Goal: Task Accomplishment & Management: Use online tool/utility

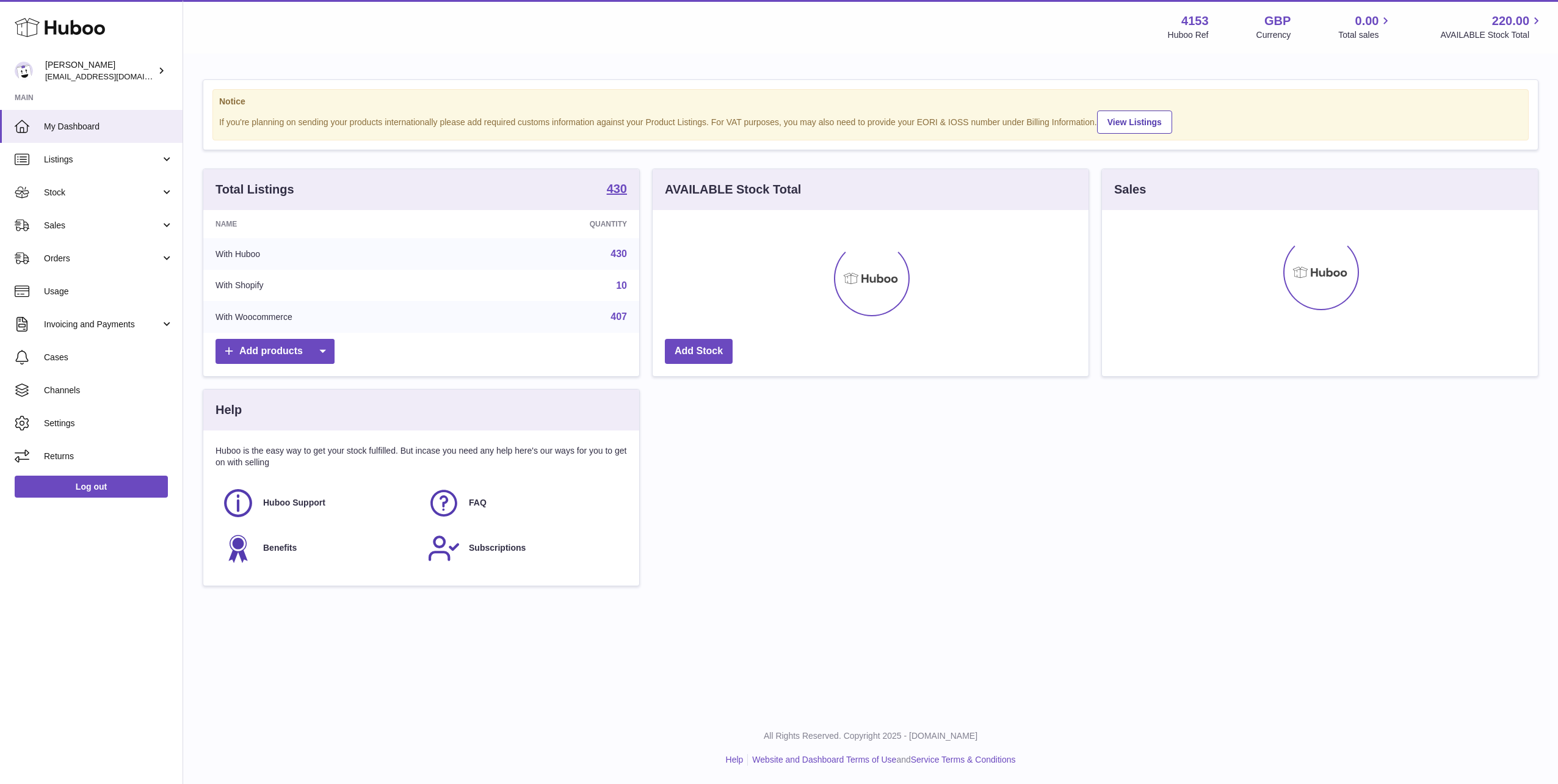
click at [51, 31] on icon at bounding box center [60, 27] width 90 height 24
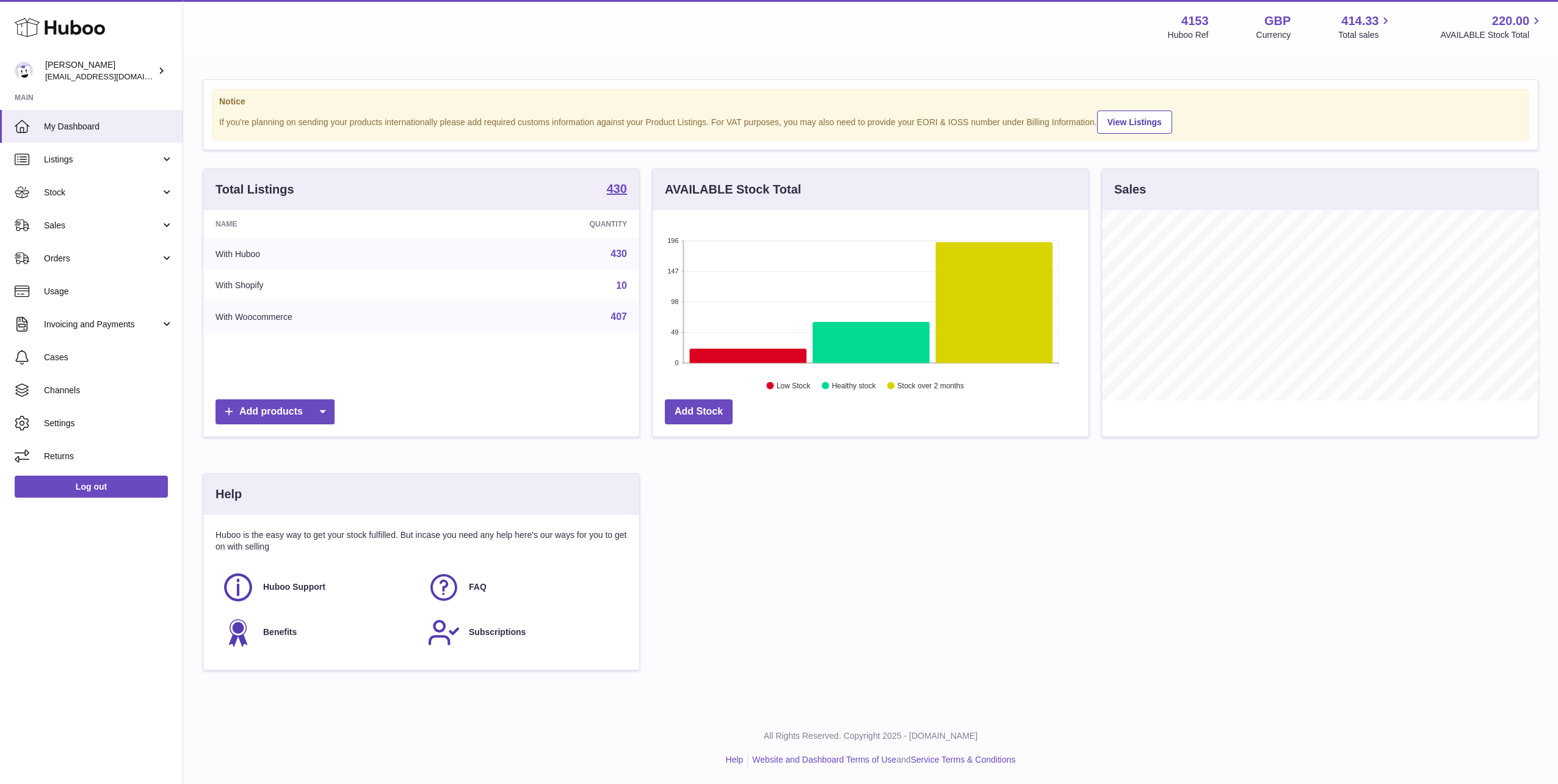
scroll to position [190, 436]
click at [59, 222] on span "Sales" at bounding box center [102, 226] width 117 height 12
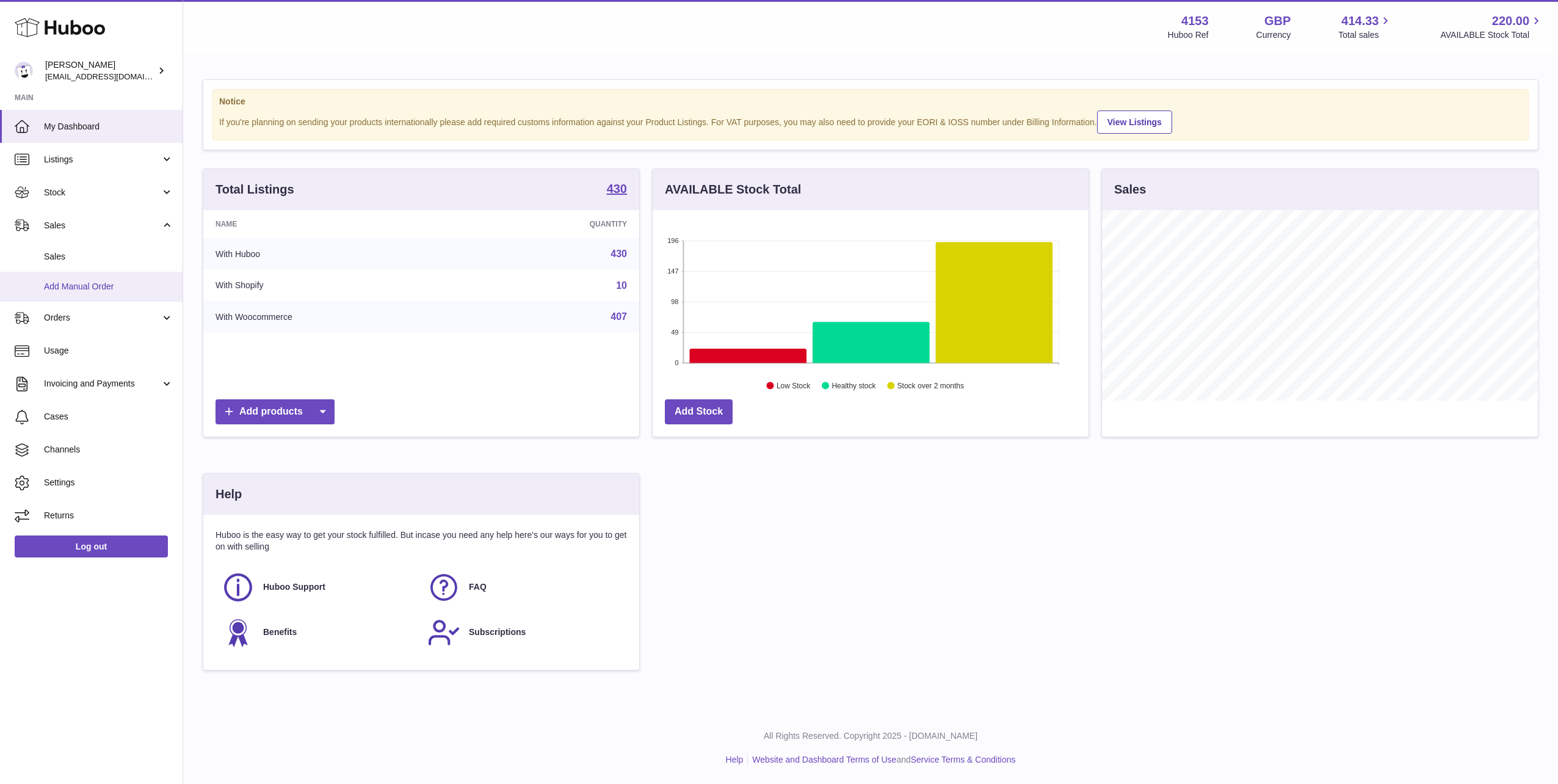
click at [83, 286] on span "Add Manual Order" at bounding box center [108, 287] width 129 height 12
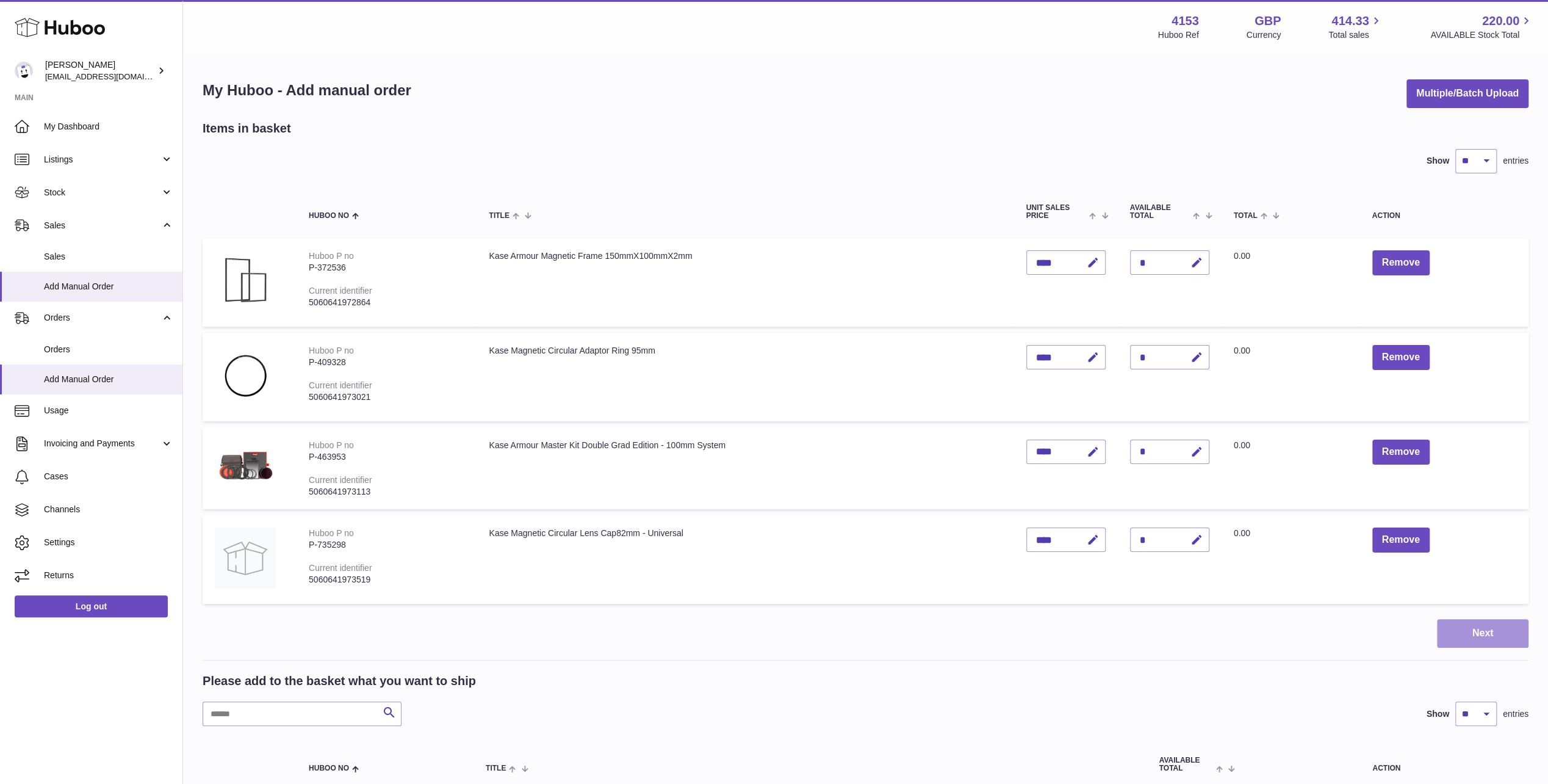
click at [1467, 635] on button "Next" at bounding box center [1483, 633] width 92 height 29
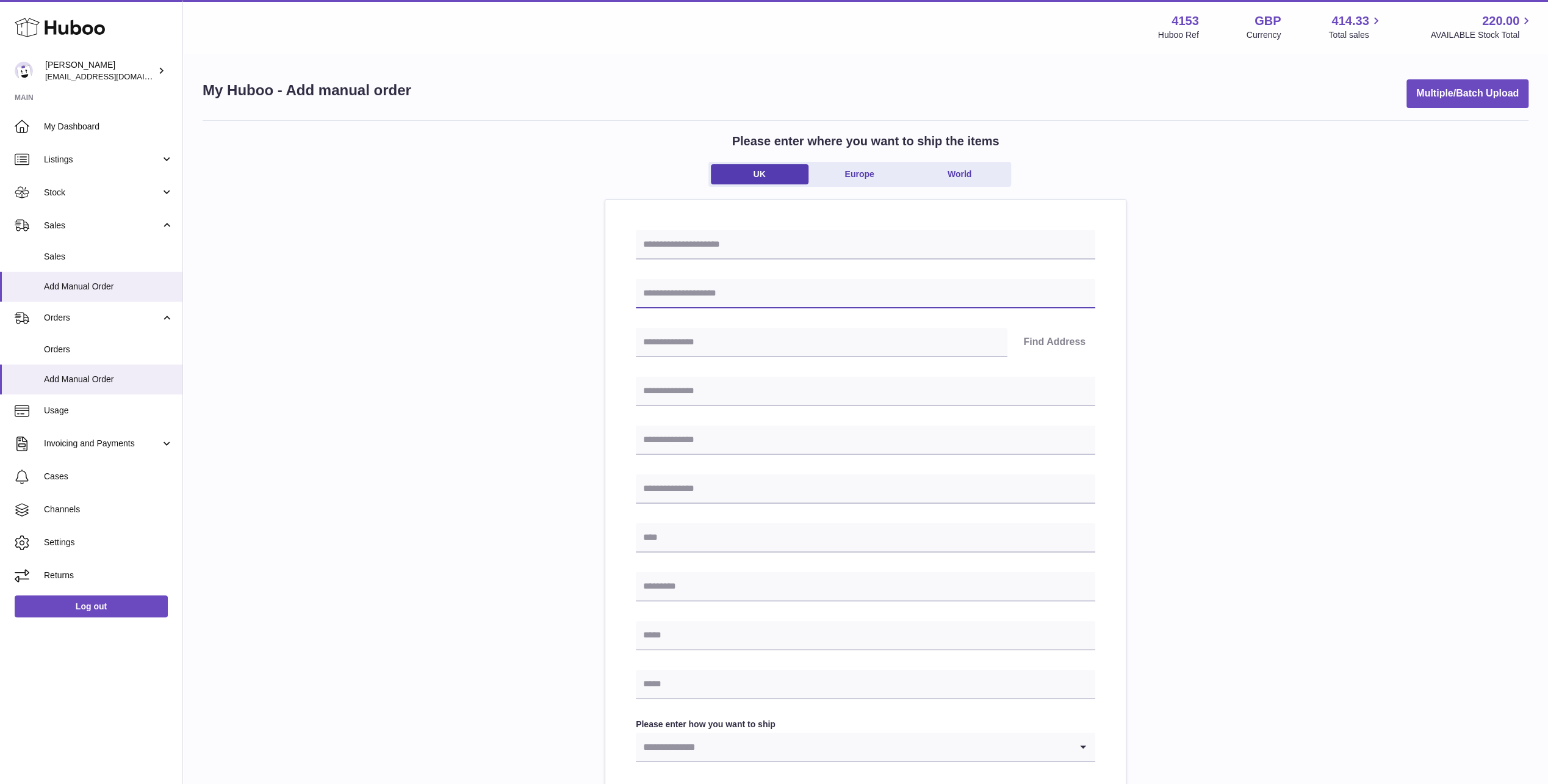
click at [755, 295] on input "text" at bounding box center [866, 293] width 460 height 29
type input "**********"
click at [738, 339] on input "text" at bounding box center [822, 342] width 372 height 29
type input "********"
type input "**********"
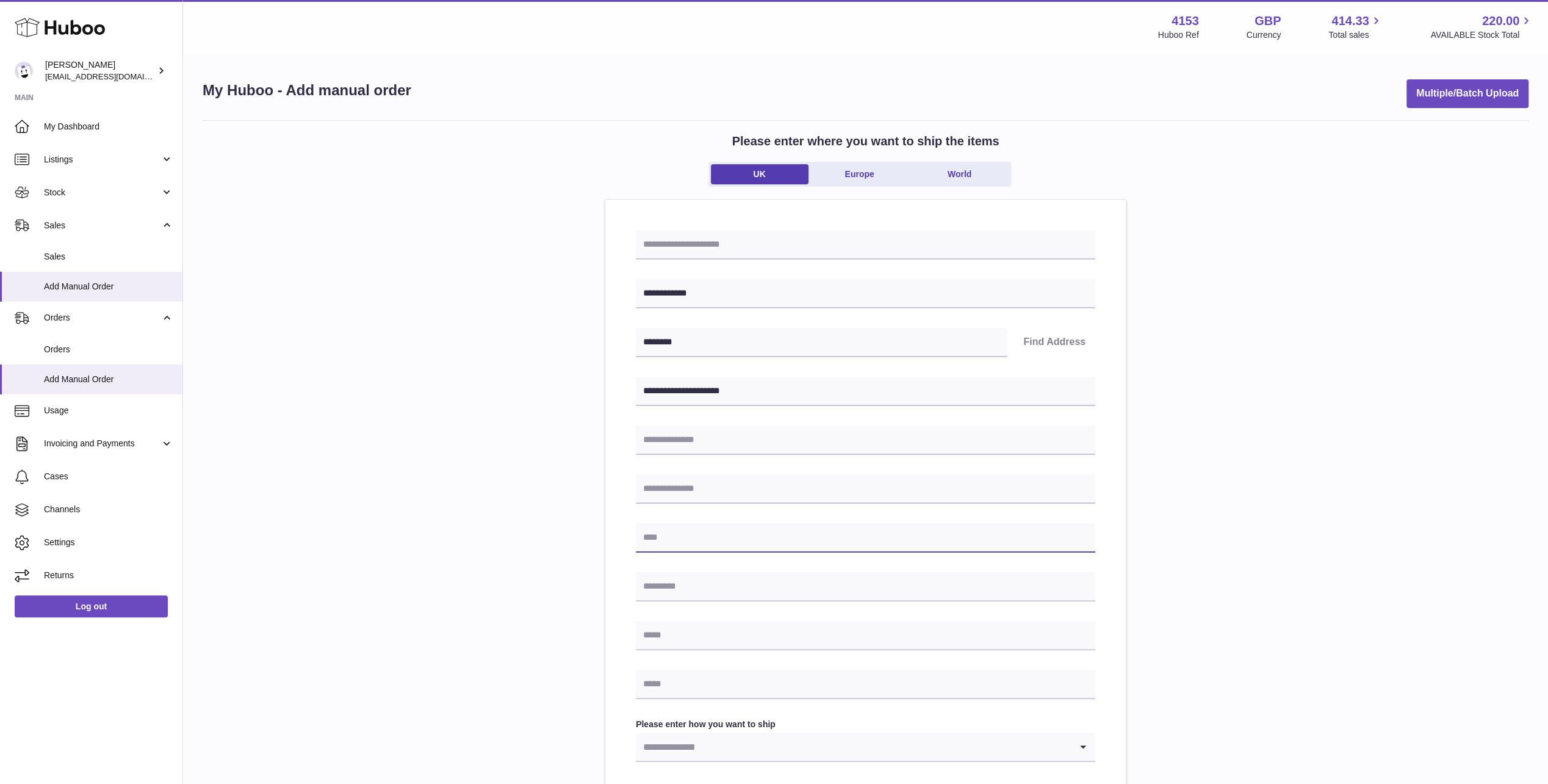
type input "**********"
type input "********"
click at [694, 631] on input "text" at bounding box center [866, 635] width 460 height 29
type input "**********"
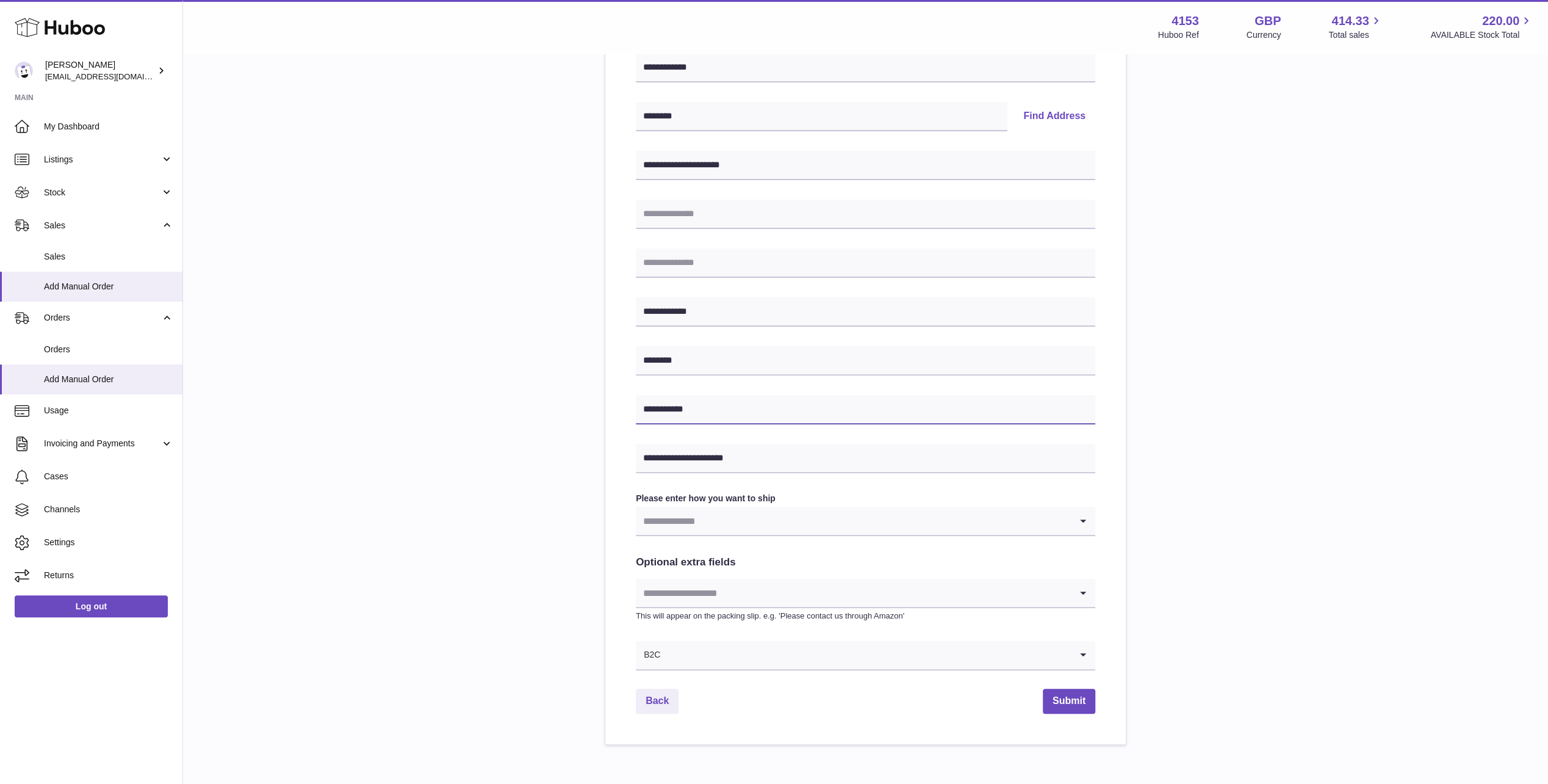
scroll to position [244, 0]
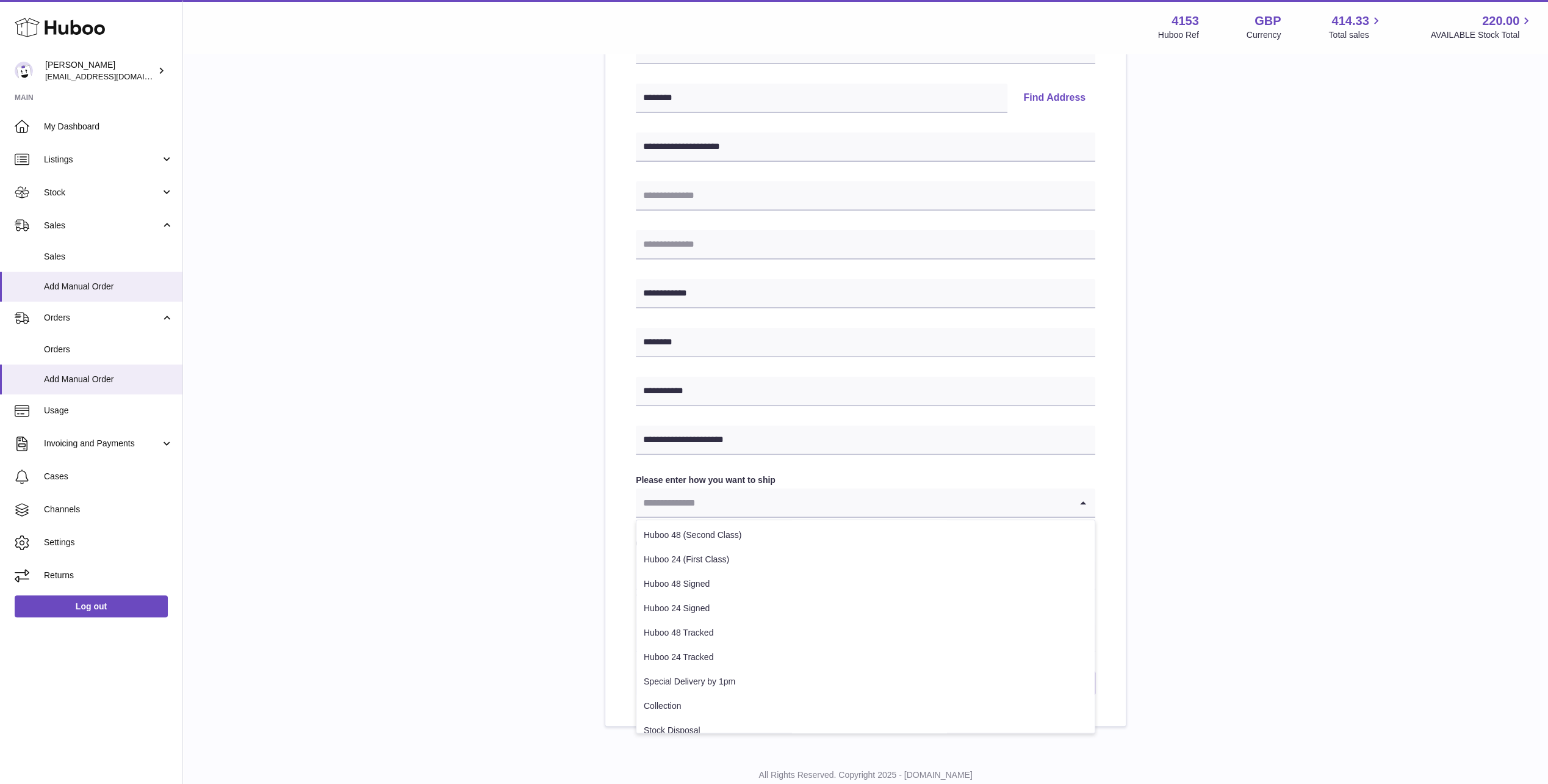
click at [848, 507] on input "Search for option" at bounding box center [853, 502] width 435 height 28
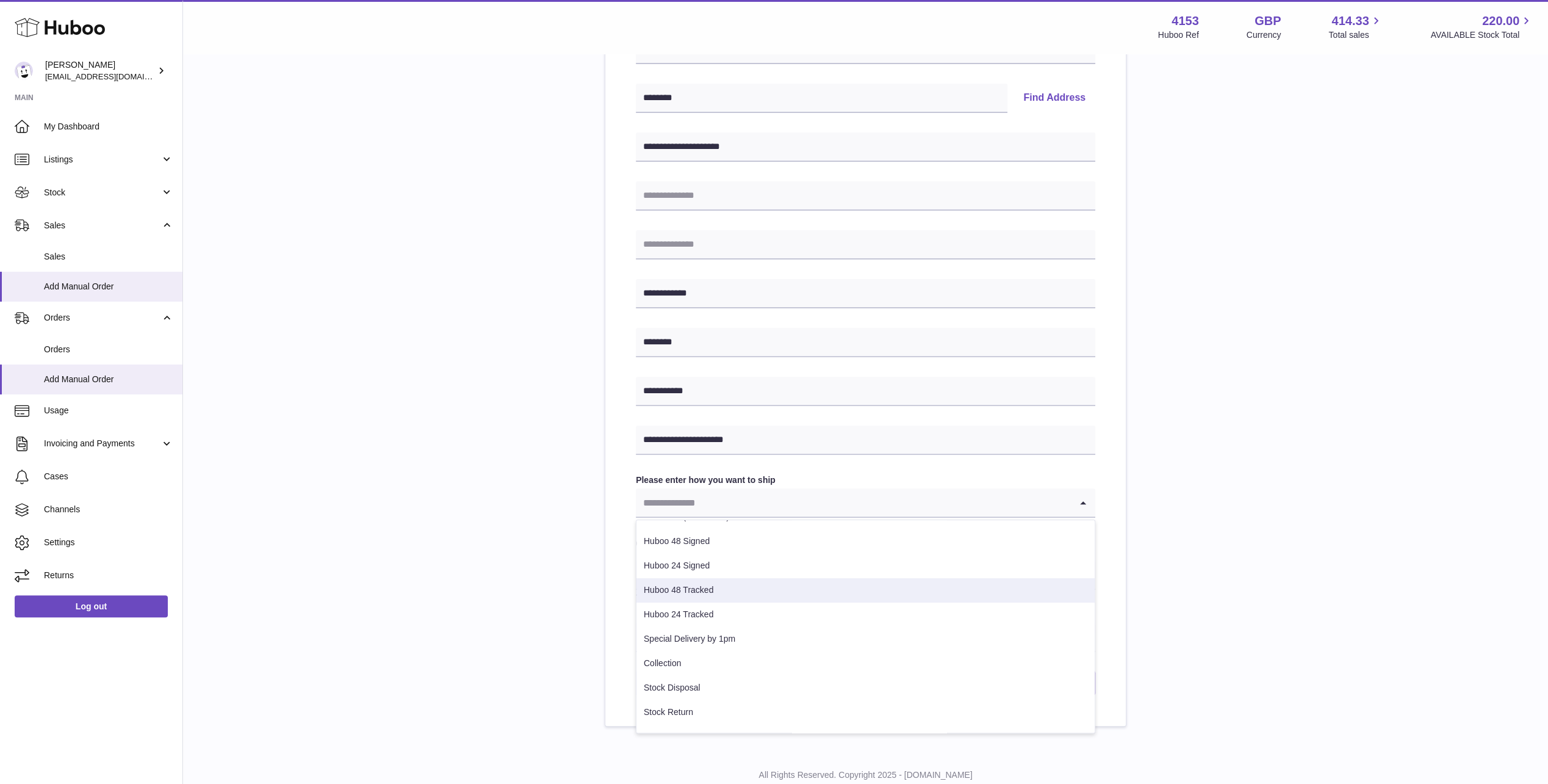
scroll to position [110, 0]
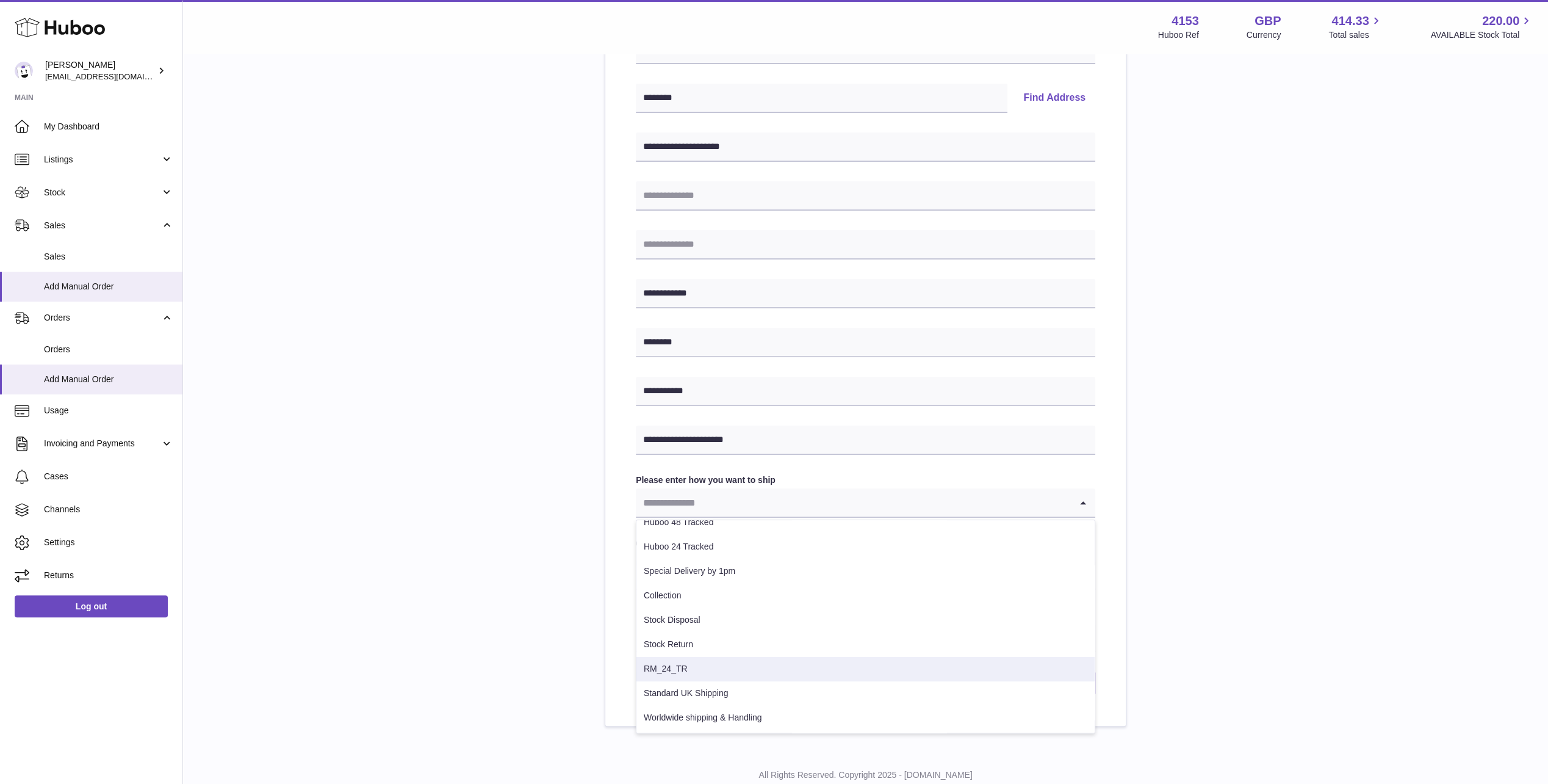
click at [677, 665] on li "RM_24_TR" at bounding box center [866, 669] width 458 height 24
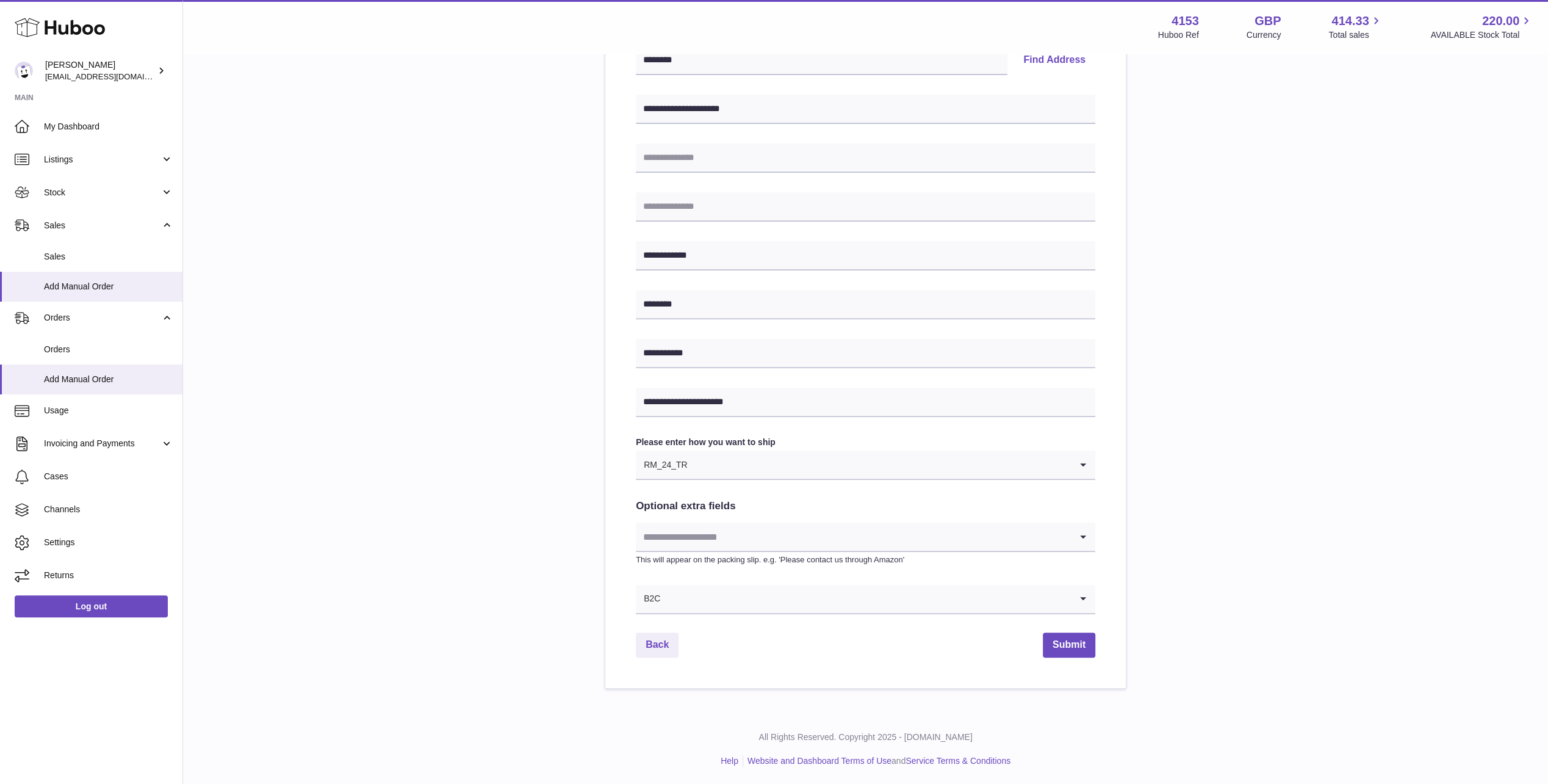
scroll to position [282, 0]
click at [1074, 640] on button "Submit" at bounding box center [1069, 644] width 52 height 25
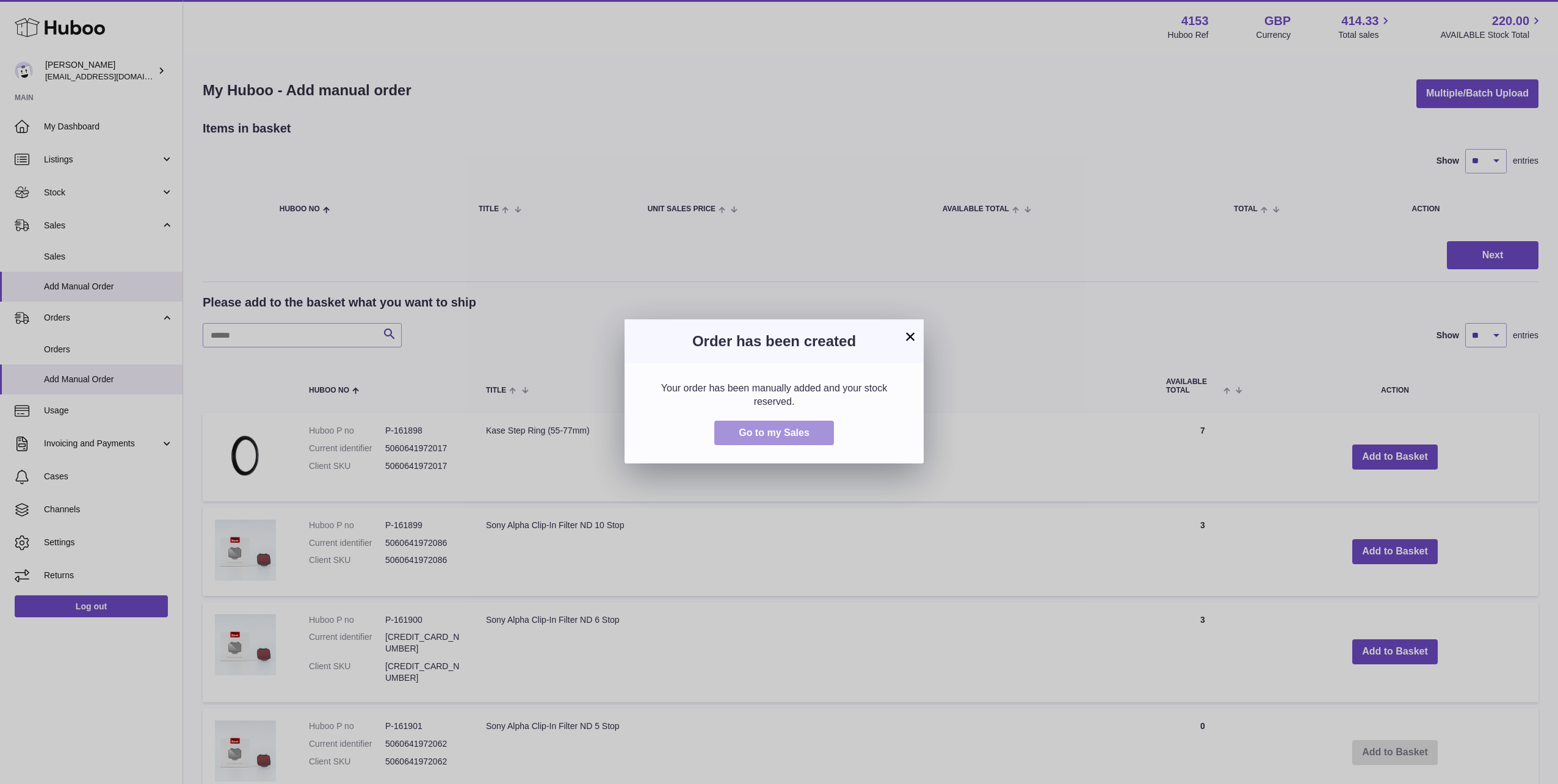
click at [775, 428] on span "Go to my Sales" at bounding box center [774, 432] width 71 height 10
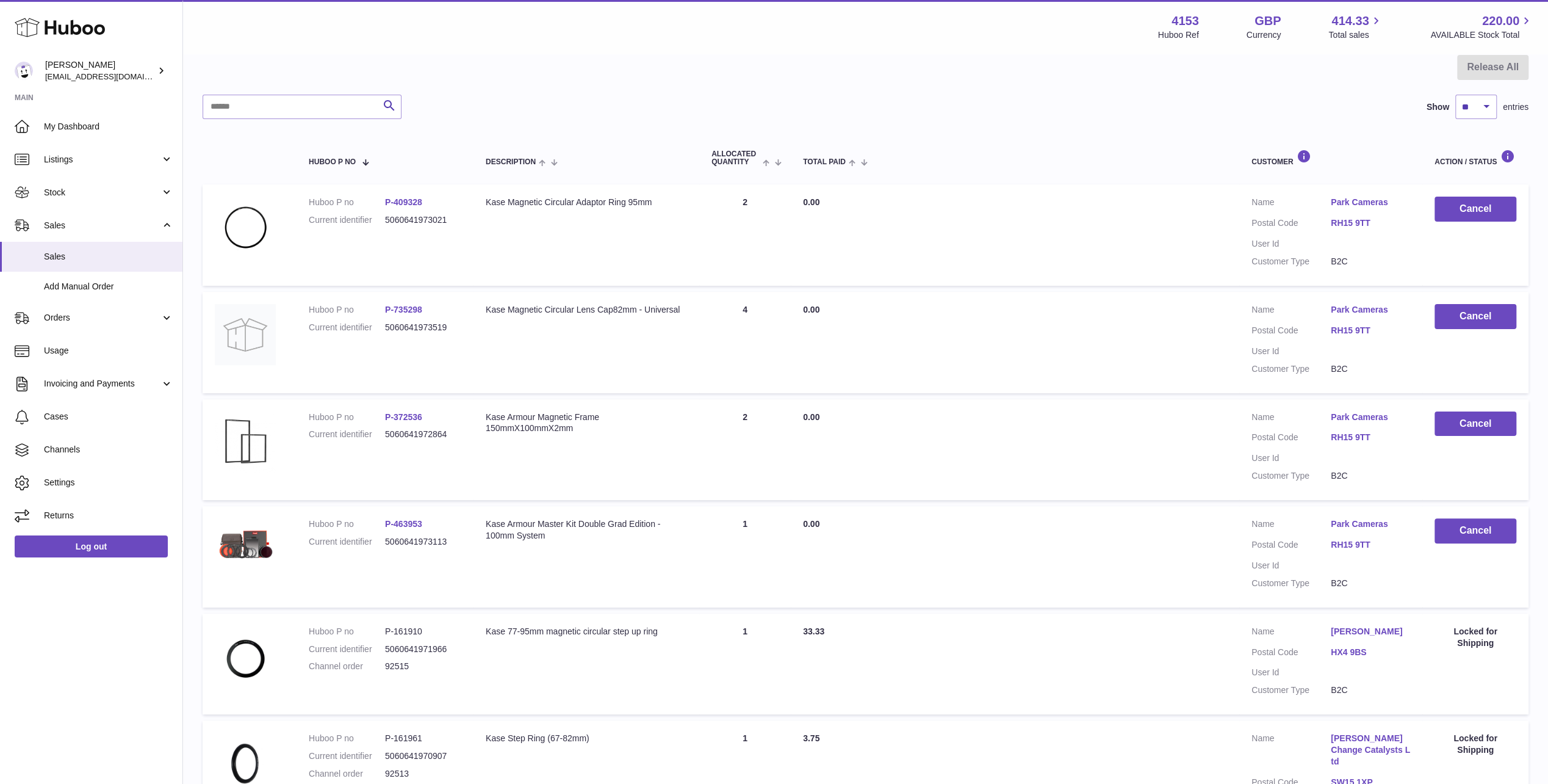
scroll to position [61, 0]
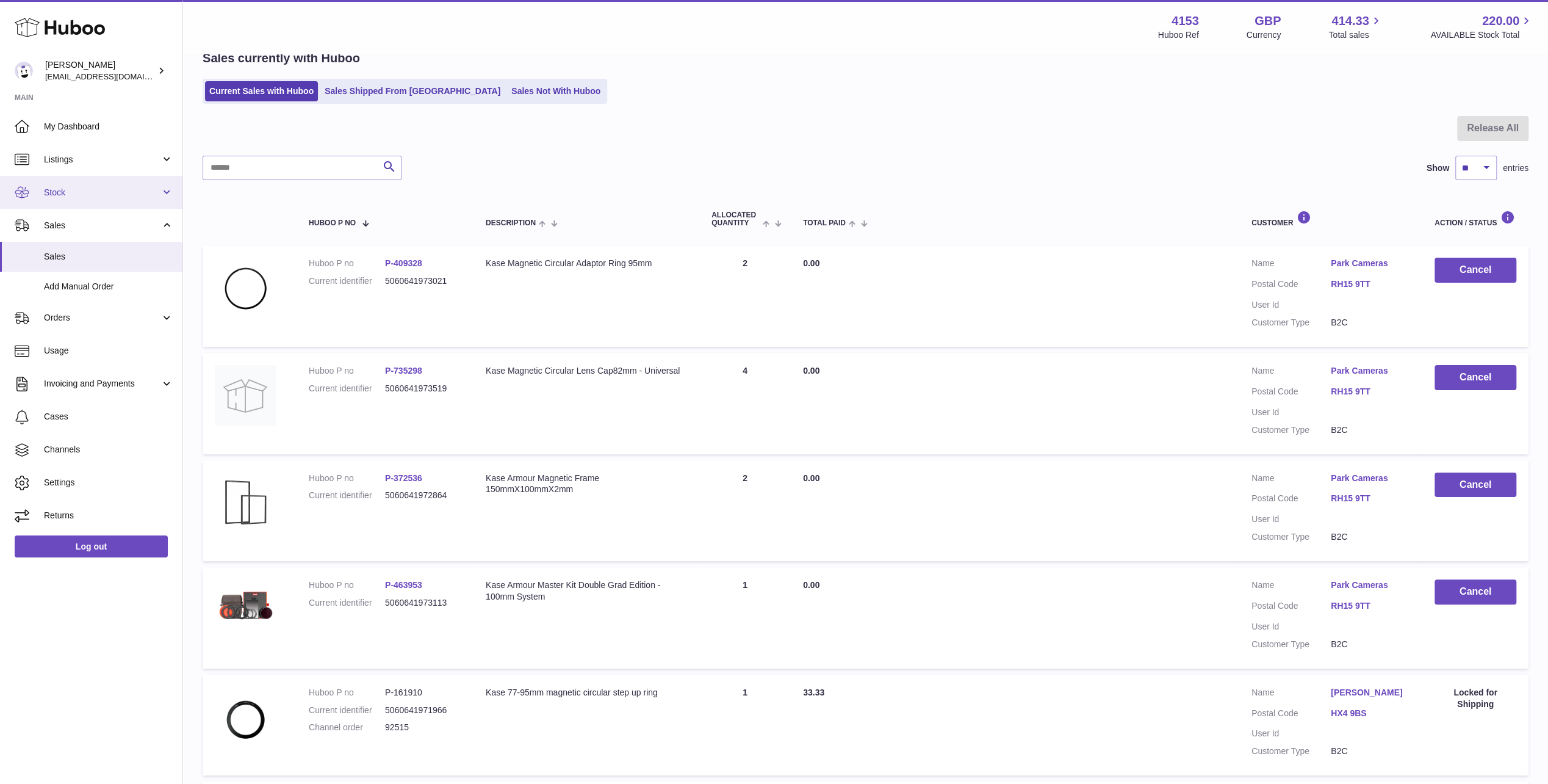
click at [70, 189] on span "Stock" at bounding box center [102, 193] width 117 height 12
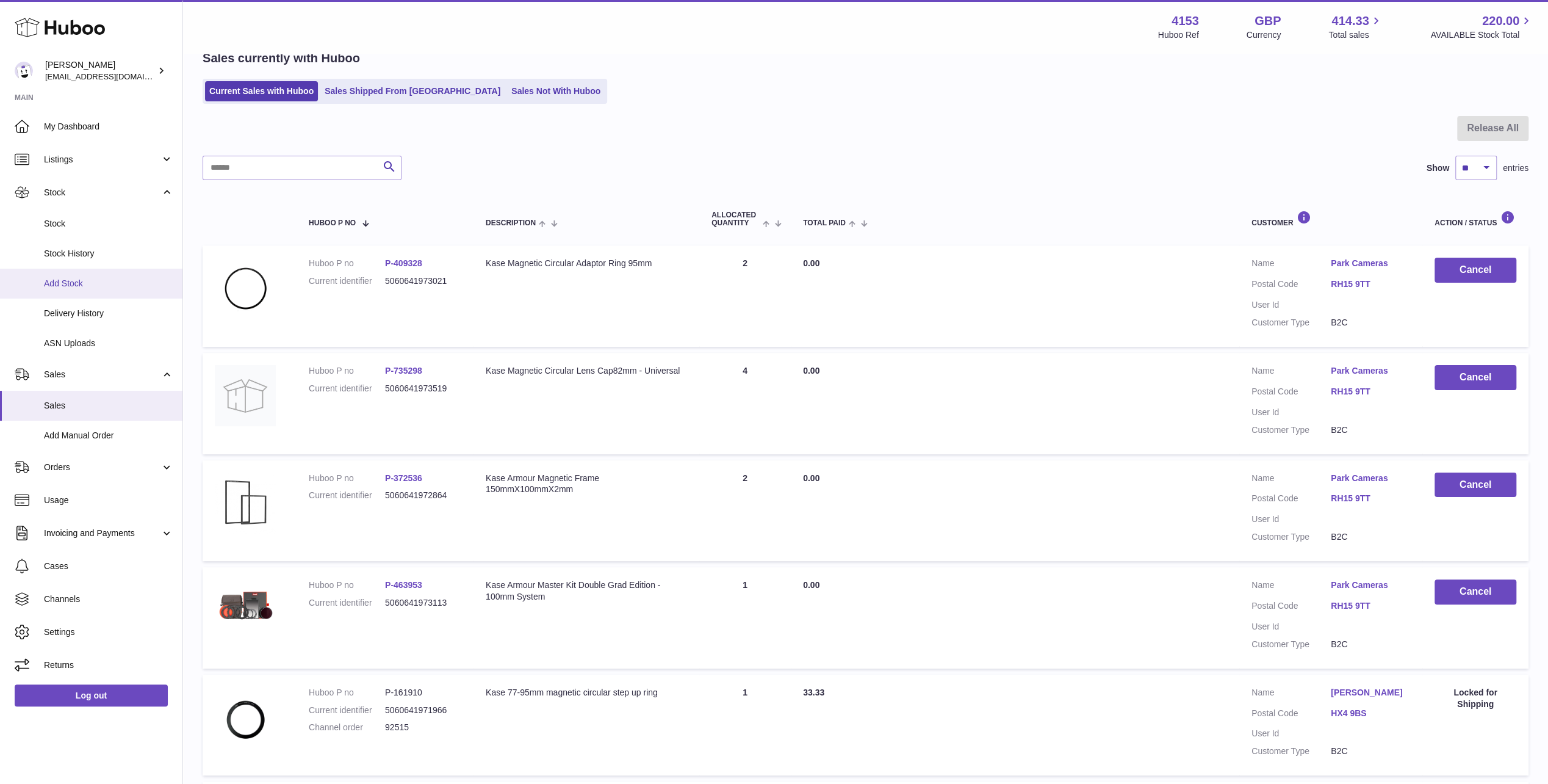
click at [67, 276] on link "Add Stock" at bounding box center [91, 284] width 182 height 30
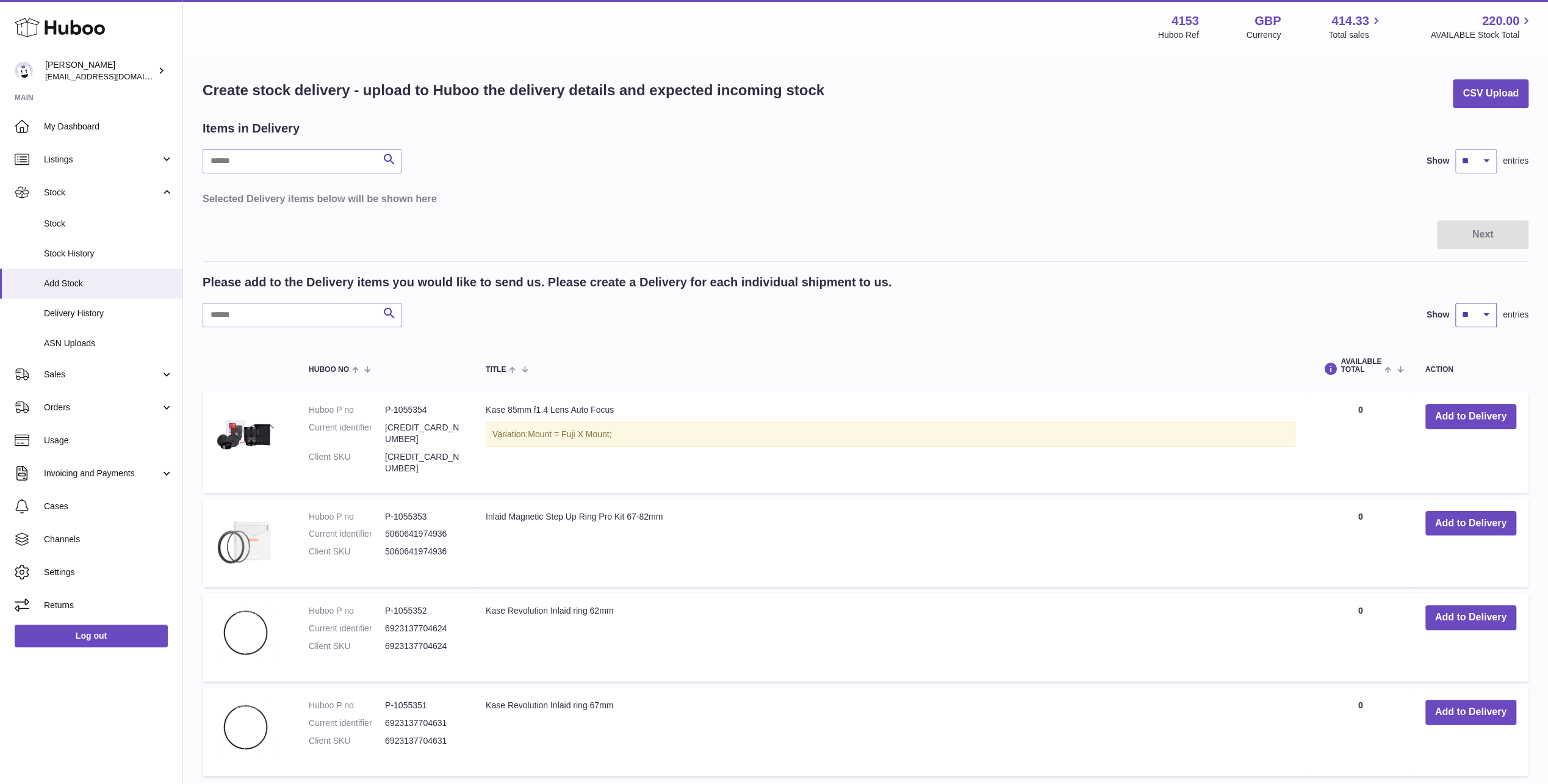
click at [1479, 315] on select "** ** ** ***" at bounding box center [1477, 315] width 42 height 24
select select "***"
click at [1456, 303] on select "** ** ** ***" at bounding box center [1477, 315] width 42 height 24
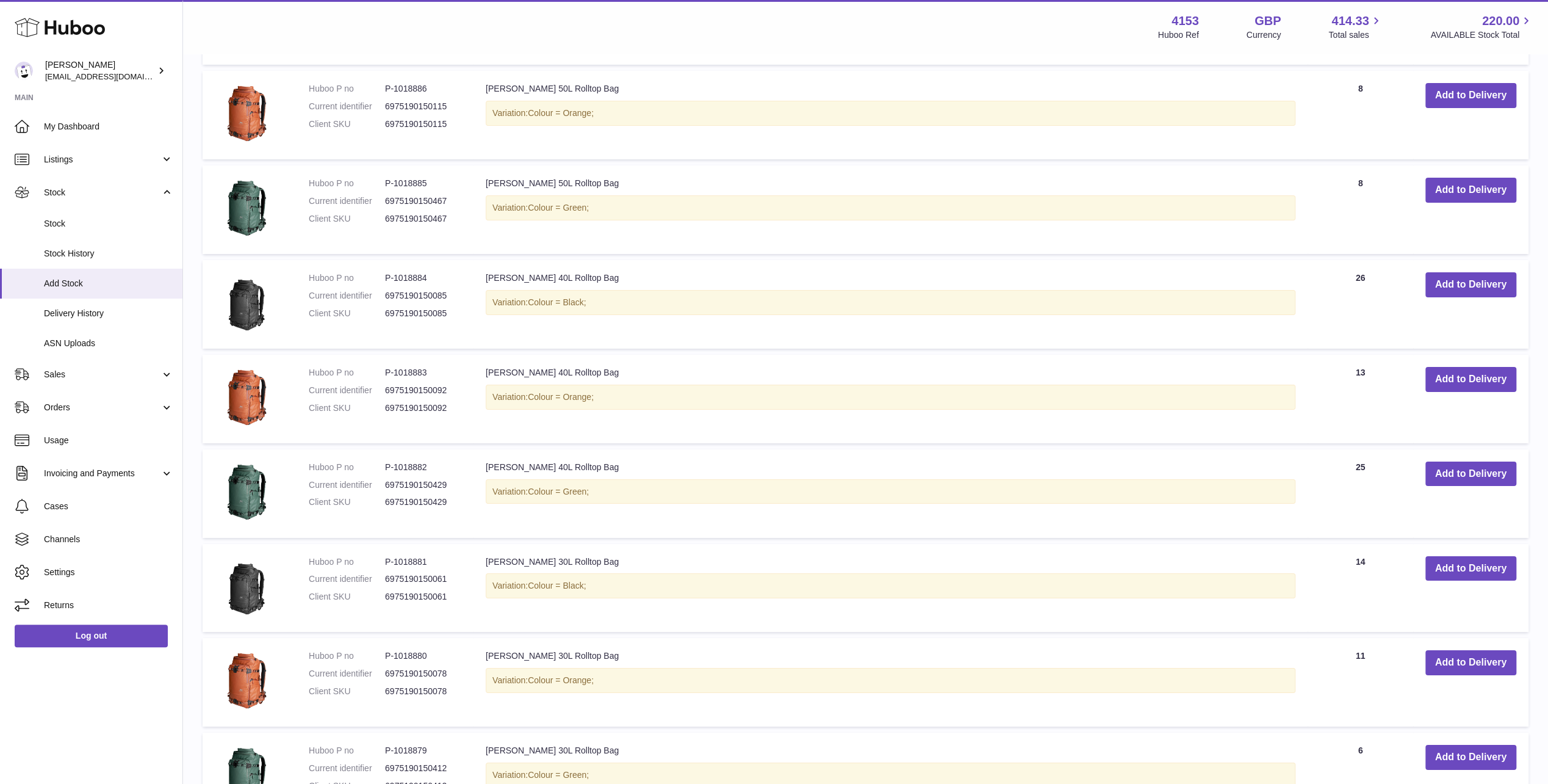
scroll to position [9162, 0]
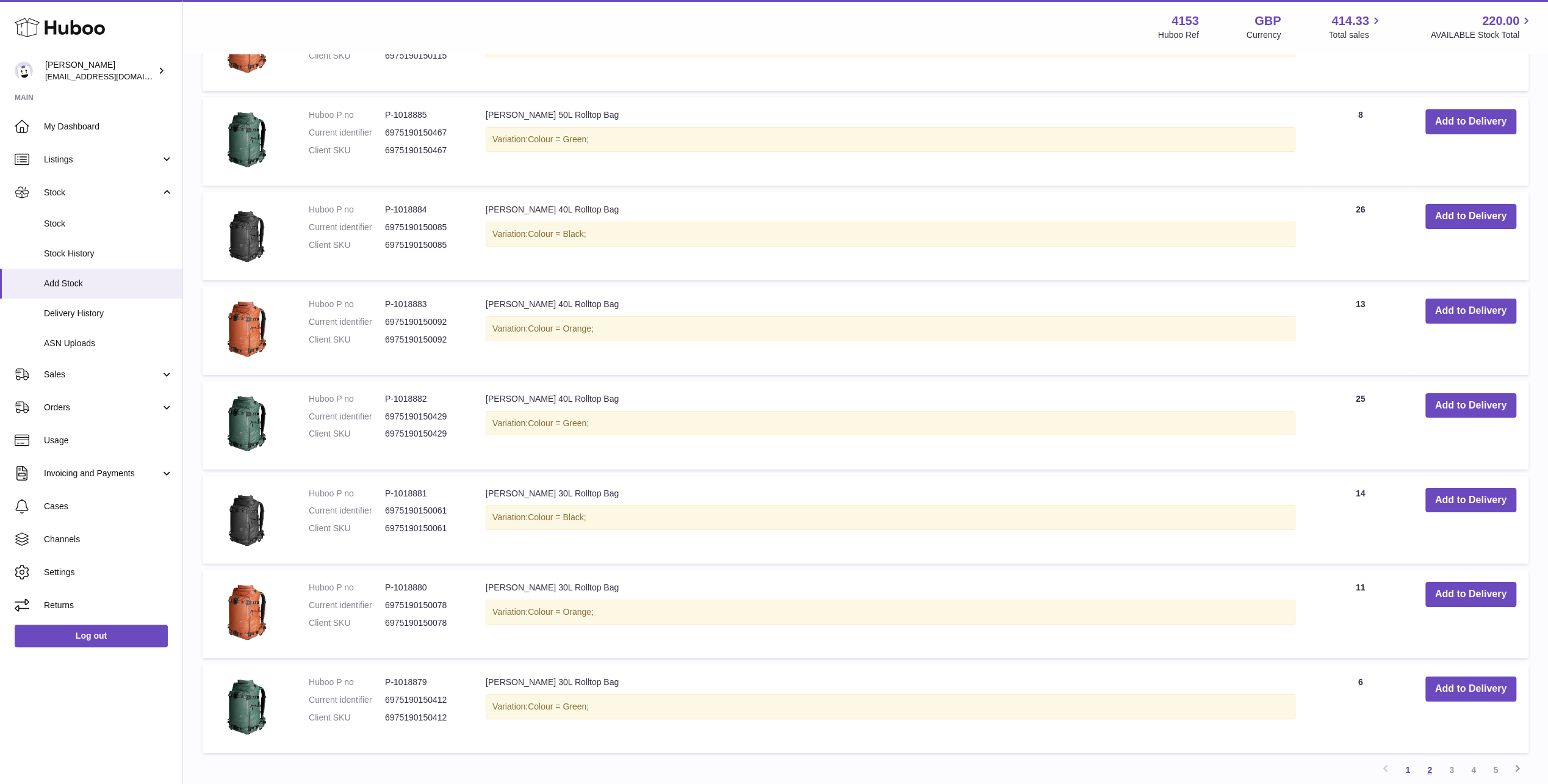
click at [1432, 759] on link "2" at bounding box center [1430, 770] width 22 height 22
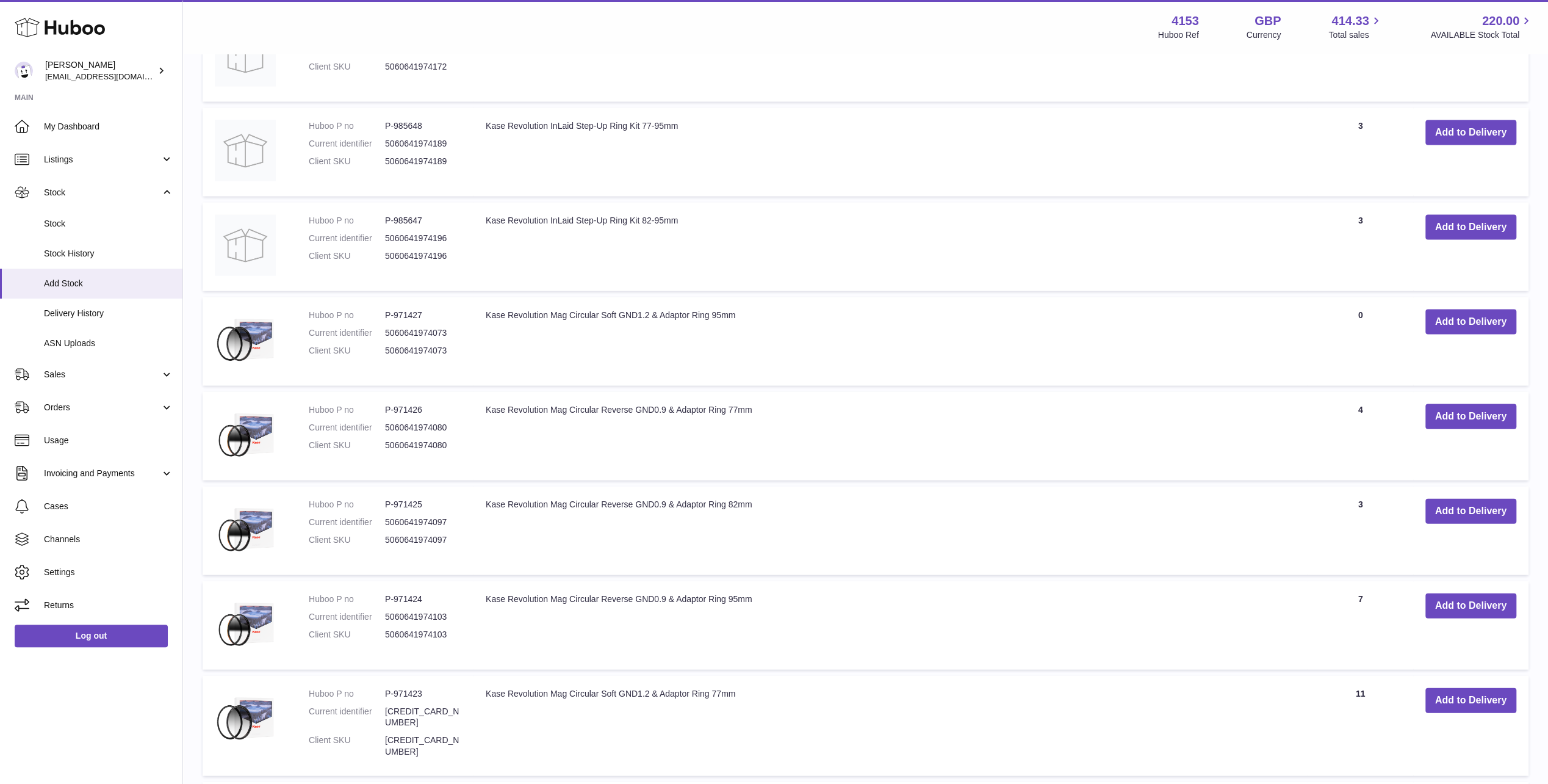
scroll to position [2502, 0]
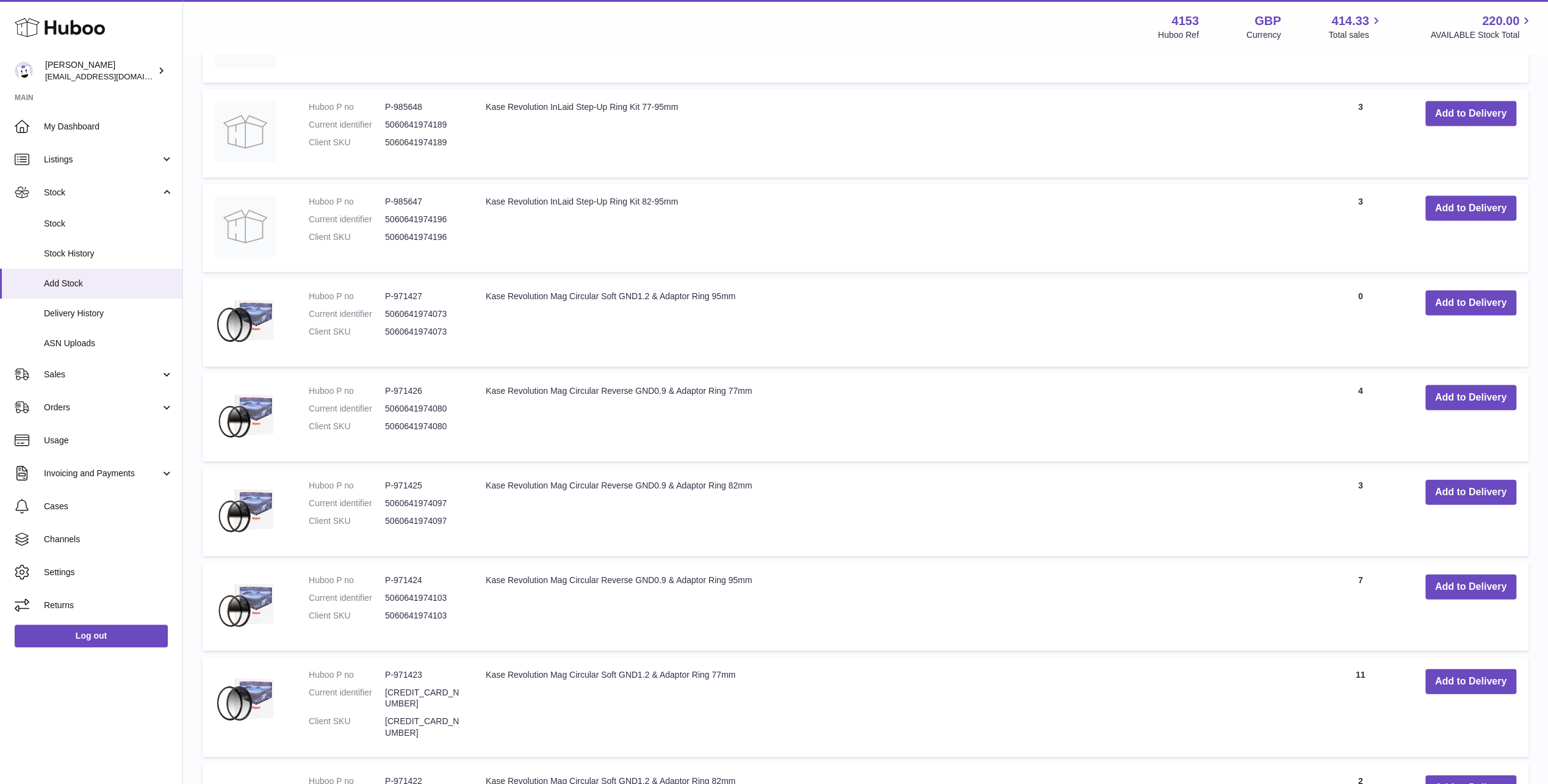
click at [483, 278] on td "Kase Revolution Mag Circular Soft GND1.2 & Adaptor Ring 95mm" at bounding box center [891, 322] width 834 height 88
drag, startPoint x: 486, startPoint y: 245, endPoint x: 737, endPoint y: 244, distance: 250.2
click at [737, 278] on td "Kase Revolution Mag Circular Soft GND1.2 & Adaptor Ring 95mm" at bounding box center [891, 322] width 834 height 88
copy td "Kase Revolution Mag Circular Soft GND1.2 & Adaptor Ring 95mm"
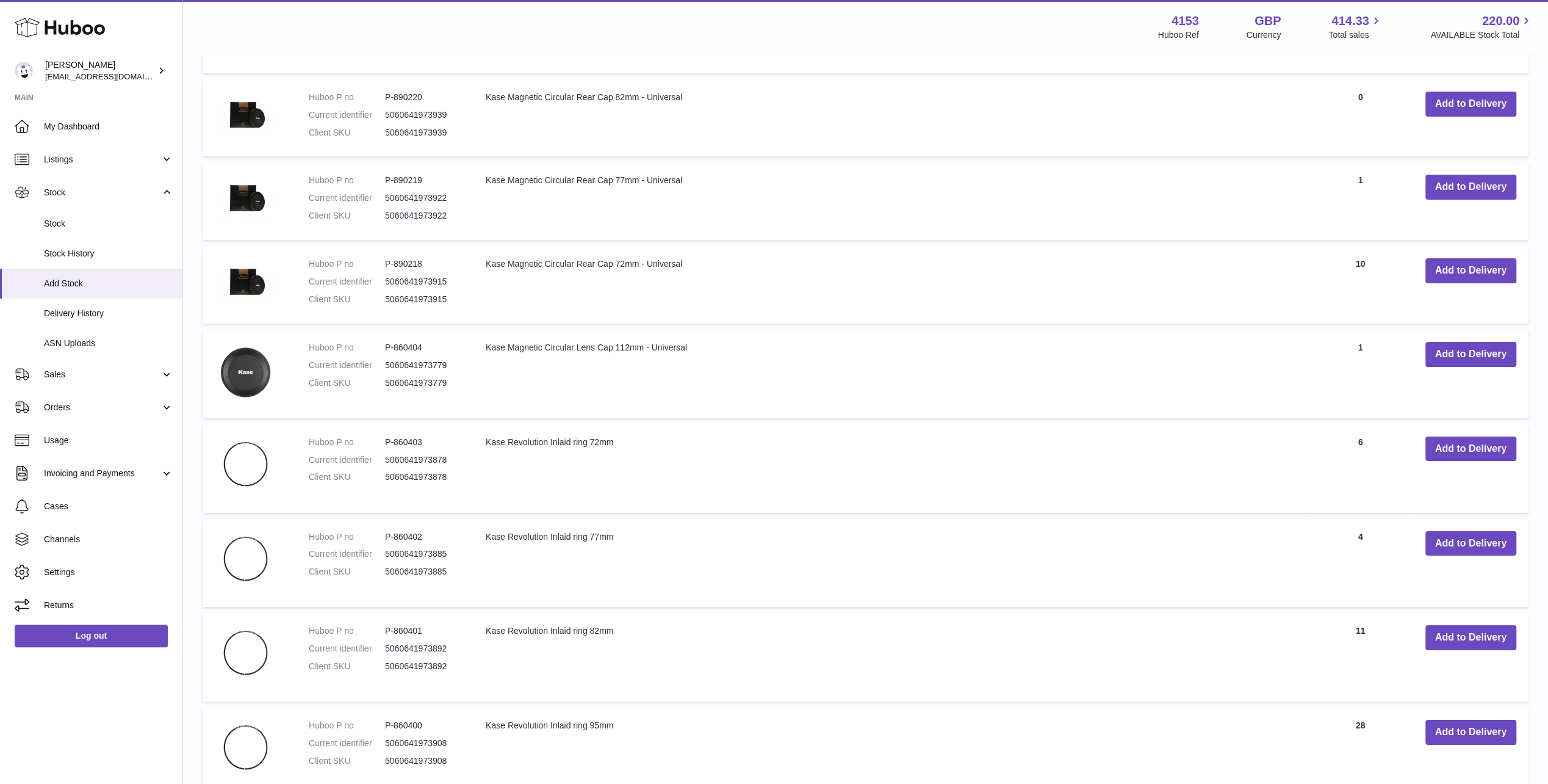
scroll to position [4394, 0]
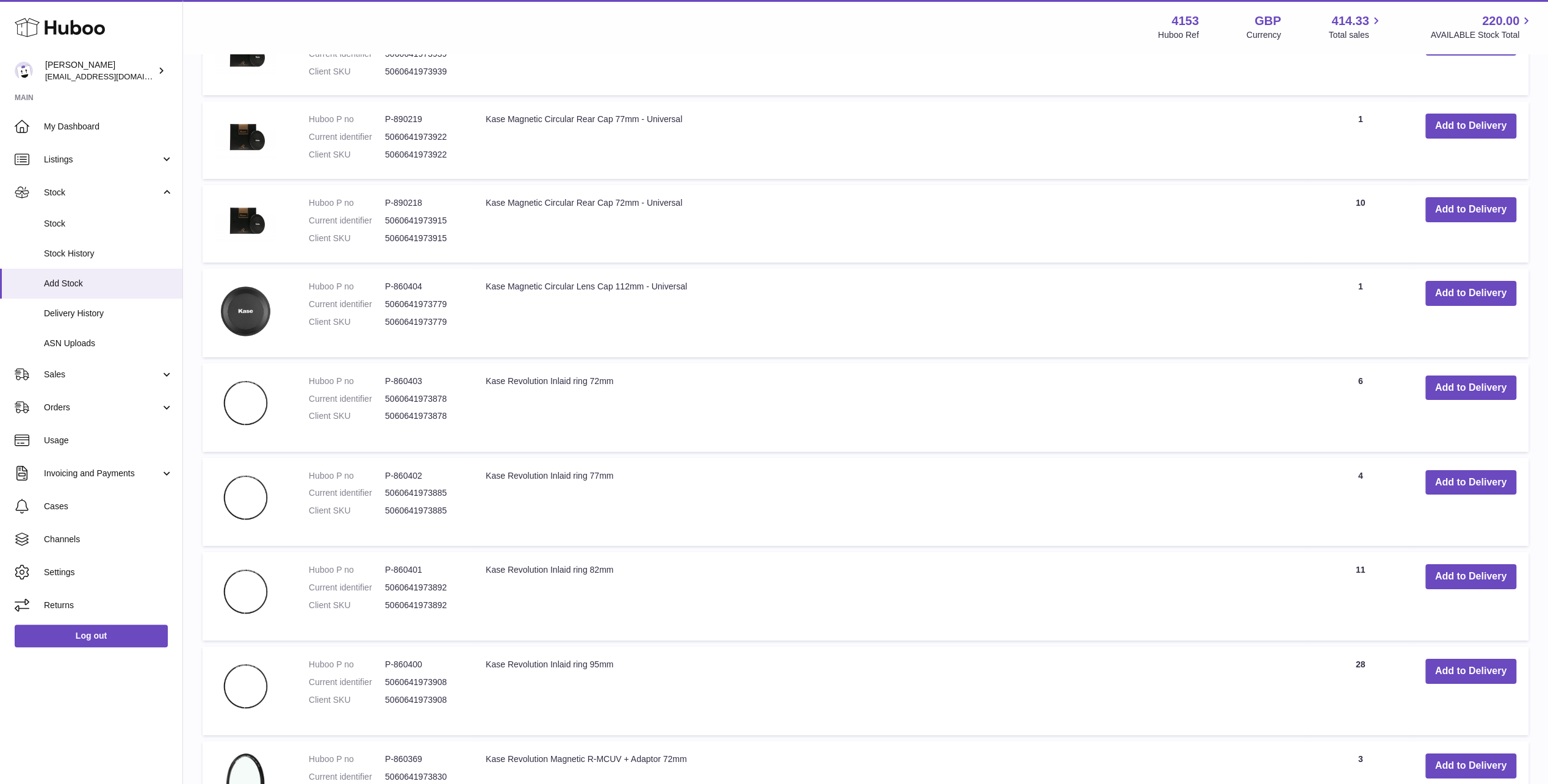
drag, startPoint x: 486, startPoint y: 391, endPoint x: 628, endPoint y: 394, distance: 141.6
click at [628, 458] on td "Kase Revolution Inlaid ring 77mm" at bounding box center [891, 502] width 834 height 88
copy td "Kase Revolution Inlaid ring 77mm"
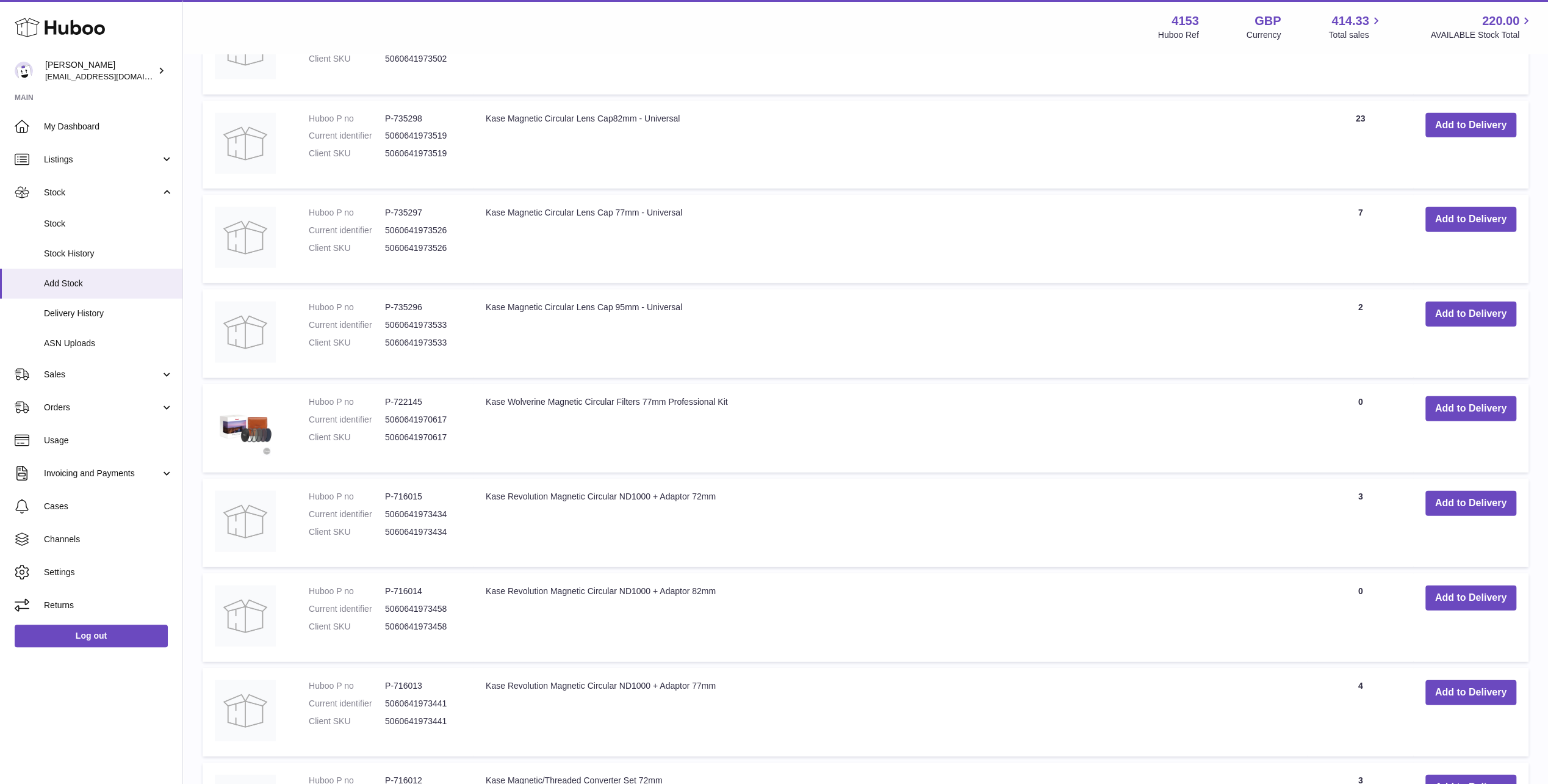
scroll to position [7873, 0]
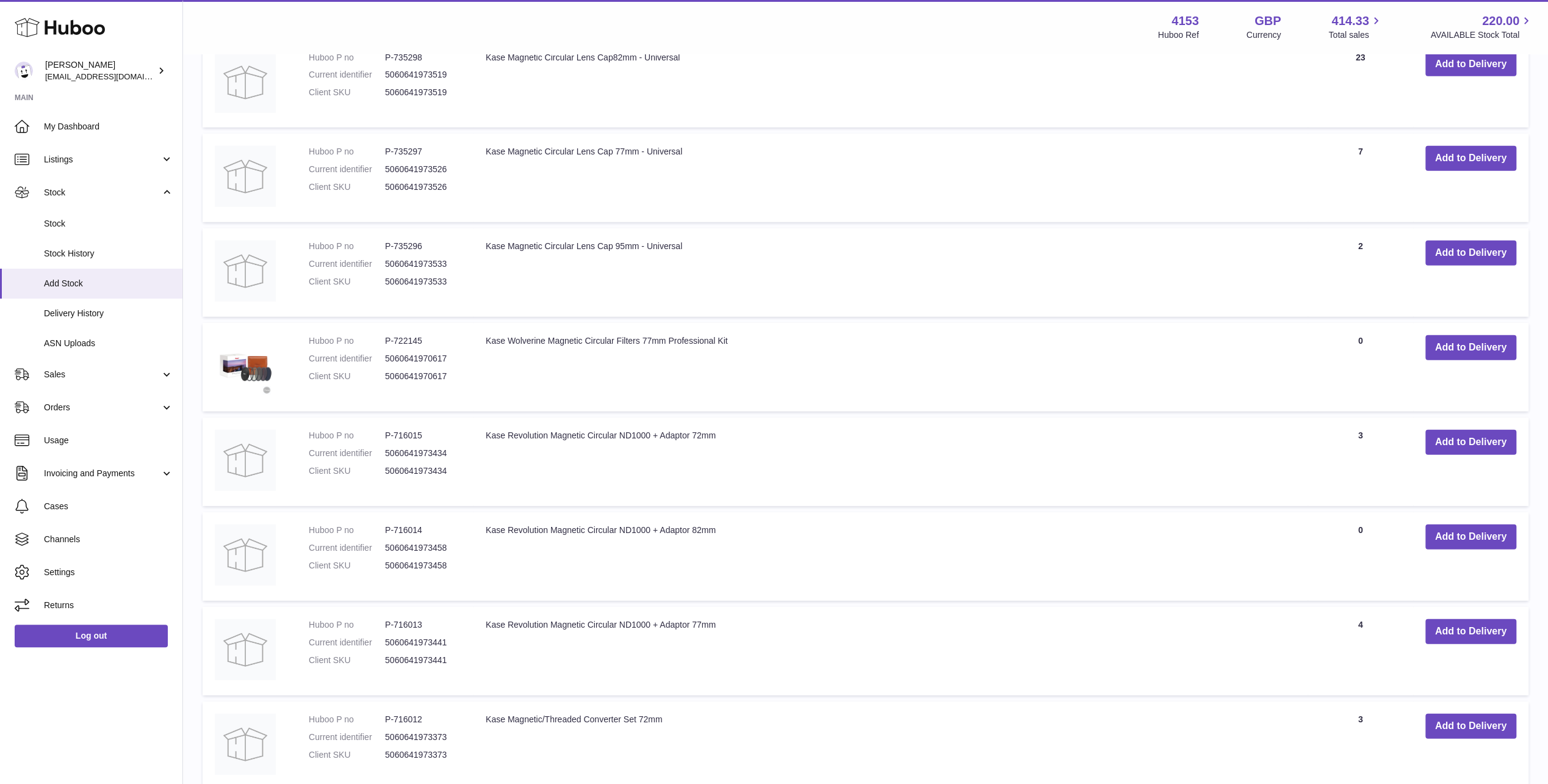
drag, startPoint x: 723, startPoint y: 406, endPoint x: 483, endPoint y: 412, distance: 239.3
click at [483, 512] on td "Kase Revolution Magnetic Circular ND1000 + Adaptor 82mm" at bounding box center [891, 556] width 834 height 88
copy td "Kase Revolution Magnetic Circular ND1000 + Adaptor 82mm"
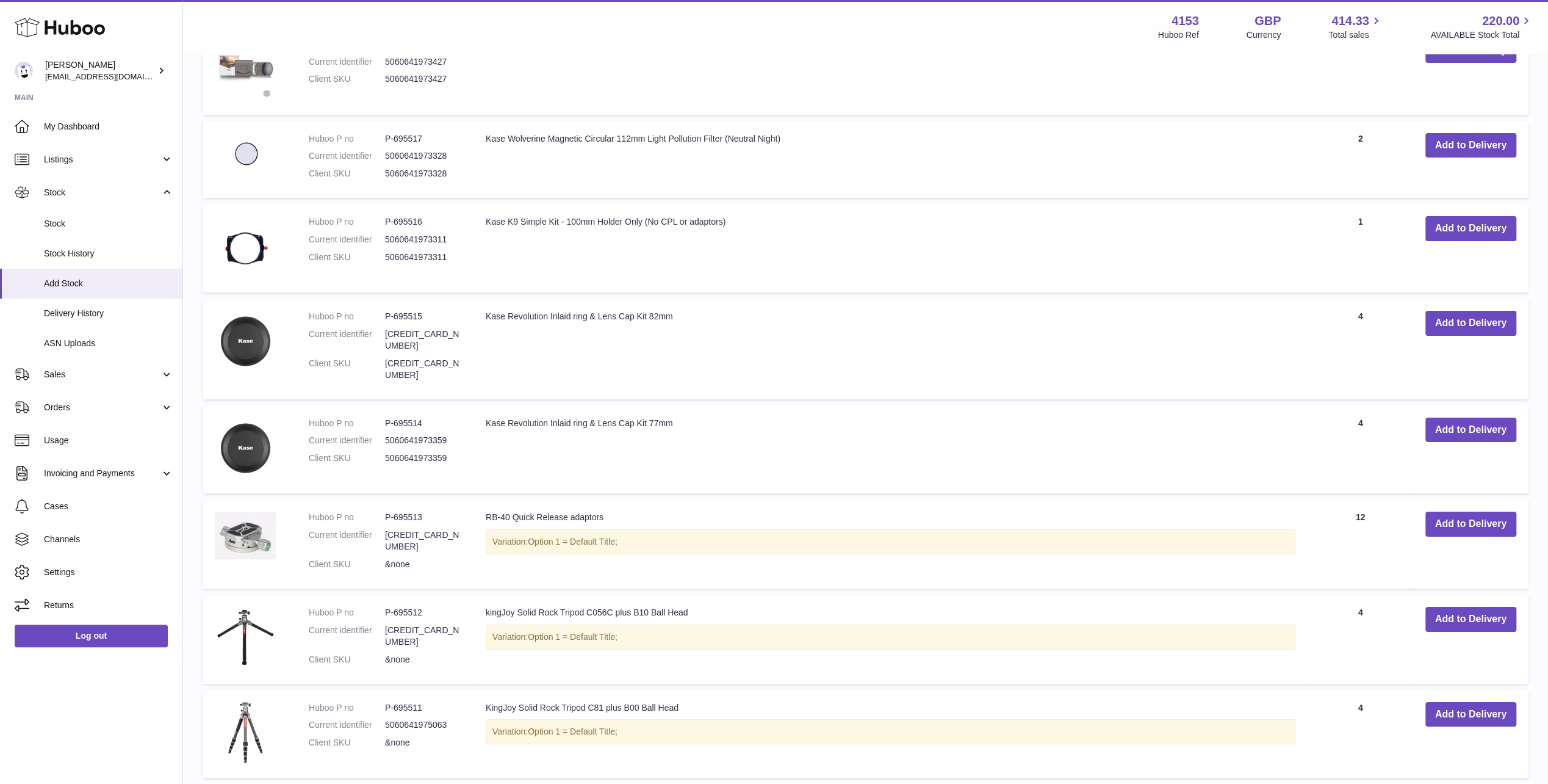
scroll to position [9128, 0]
click at [1449, 783] on link "3" at bounding box center [1452, 794] width 22 height 22
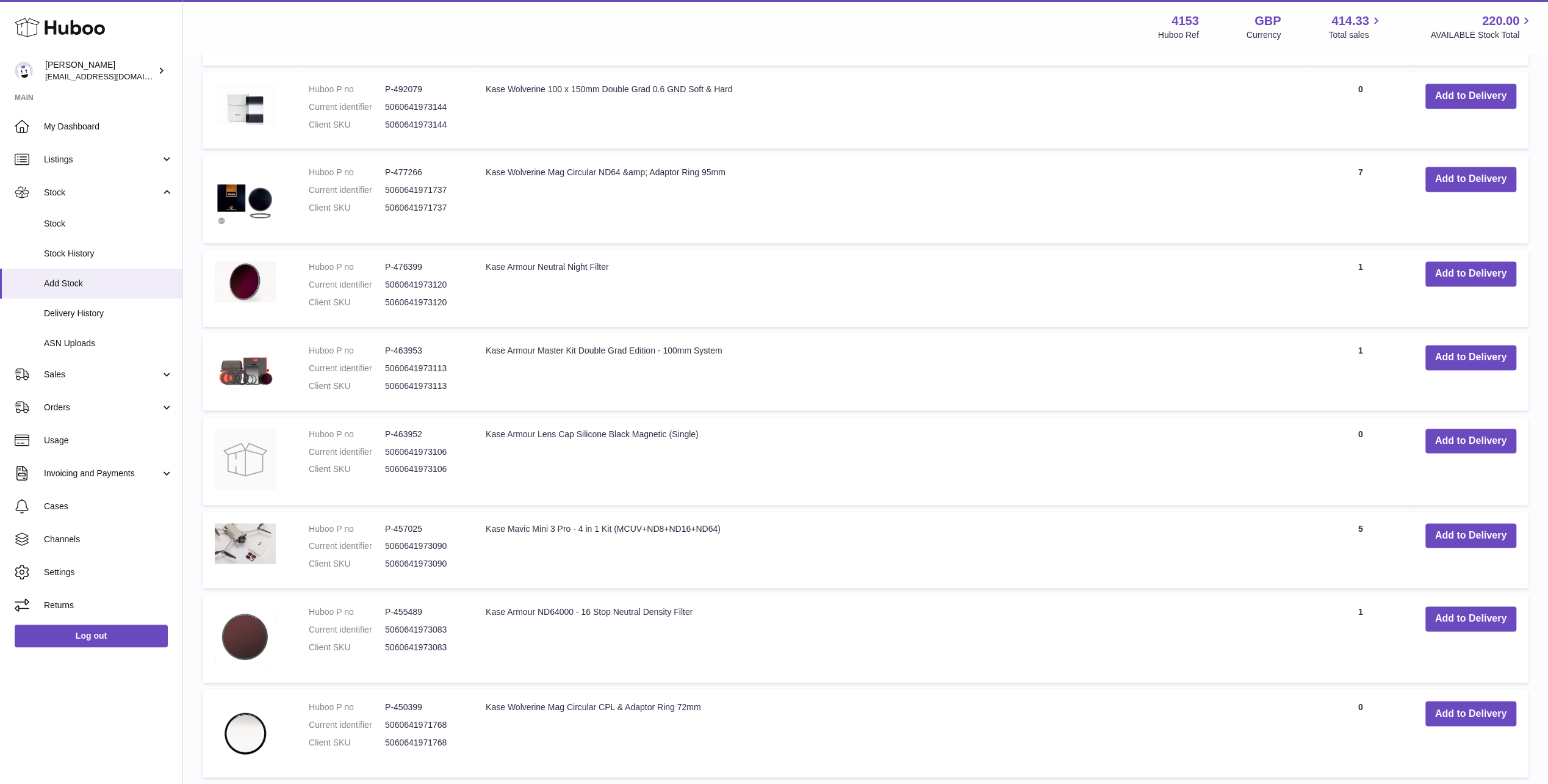
scroll to position [1642, 0]
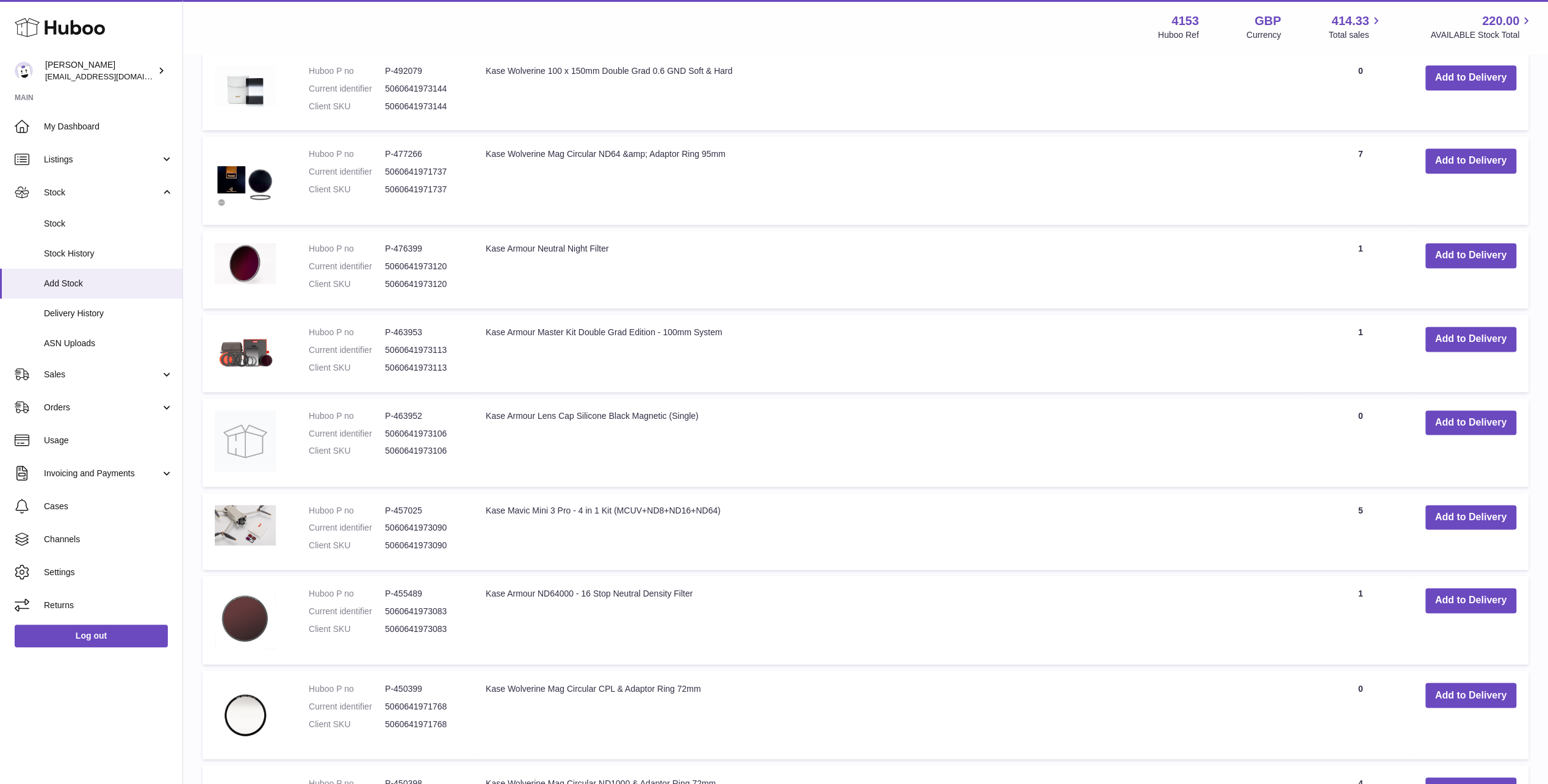
drag, startPoint x: 708, startPoint y: 377, endPoint x: 486, endPoint y: 370, distance: 222.3
click at [486, 398] on td "Kase Armour Lens Cap Silicone Black Magnetic (Single)" at bounding box center [891, 442] width 834 height 88
copy td "Kase Armour Lens Cap Silicone Black Magnetic (Single)"
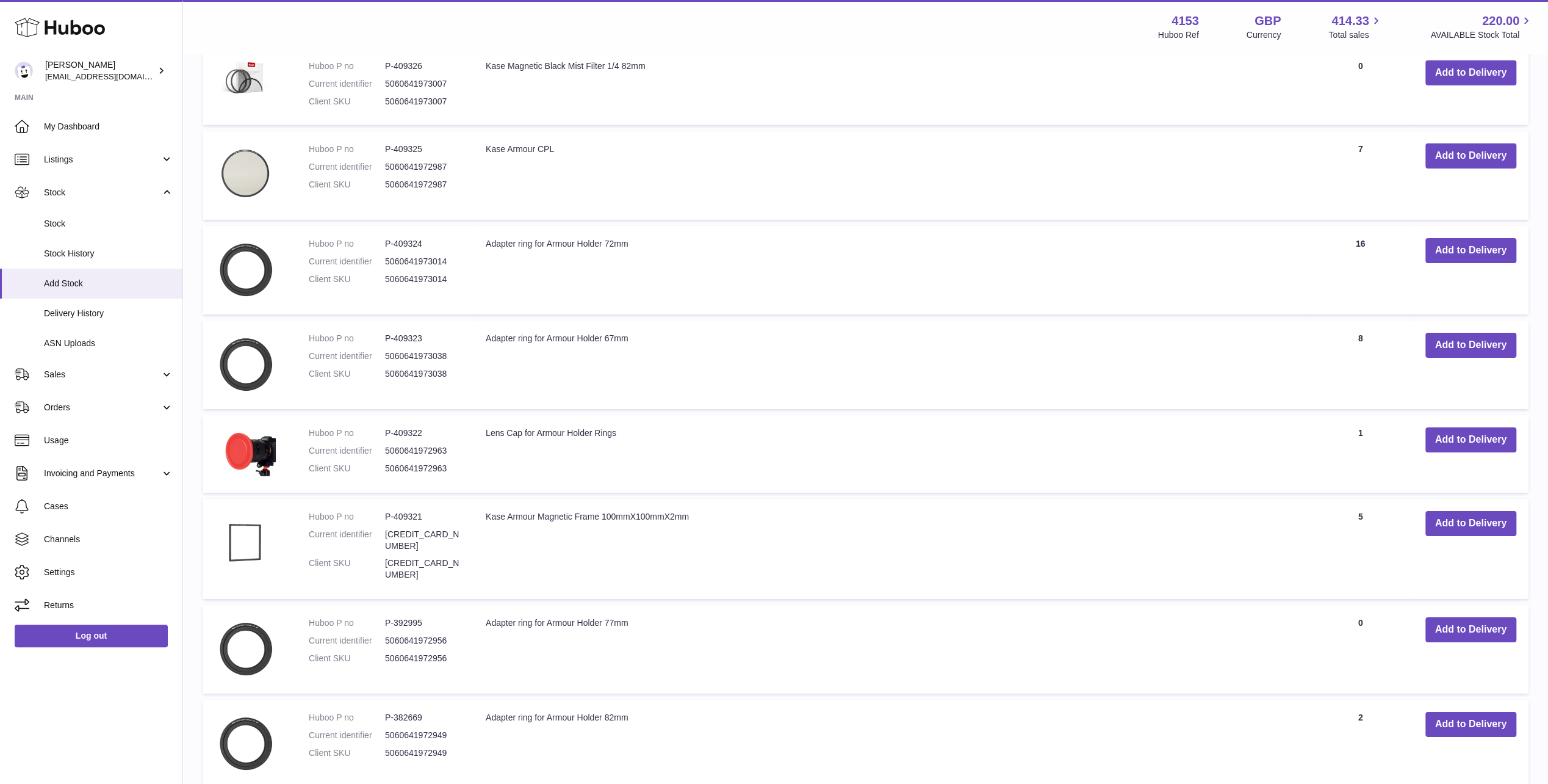
scroll to position [3961, 0]
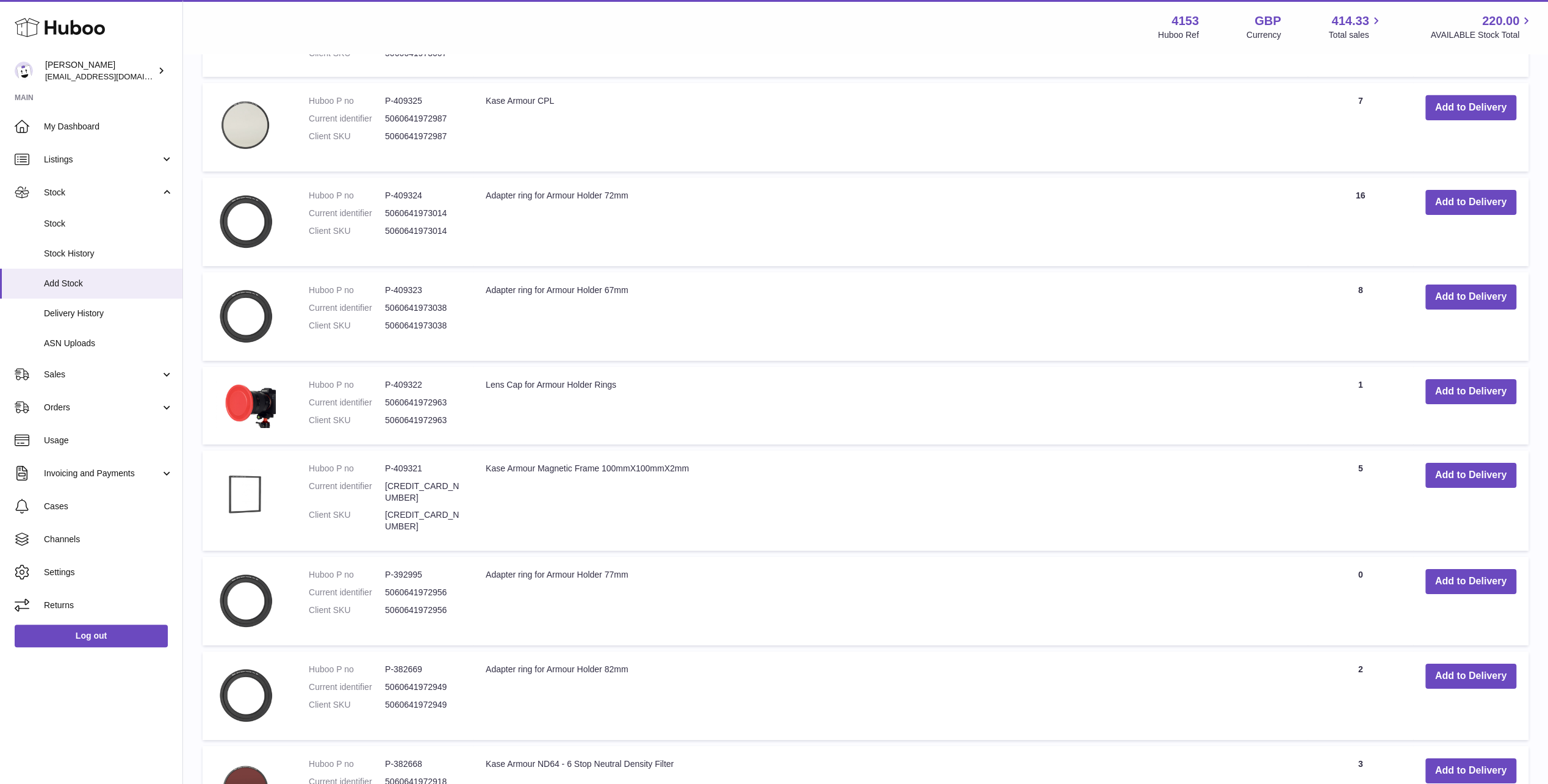
drag, startPoint x: 486, startPoint y: 335, endPoint x: 616, endPoint y: 331, distance: 130.7
click at [616, 367] on td "Lens Cap for Armour Holder Rings" at bounding box center [891, 406] width 834 height 78
copy td "Lens Cap for Armour Holder Rings"
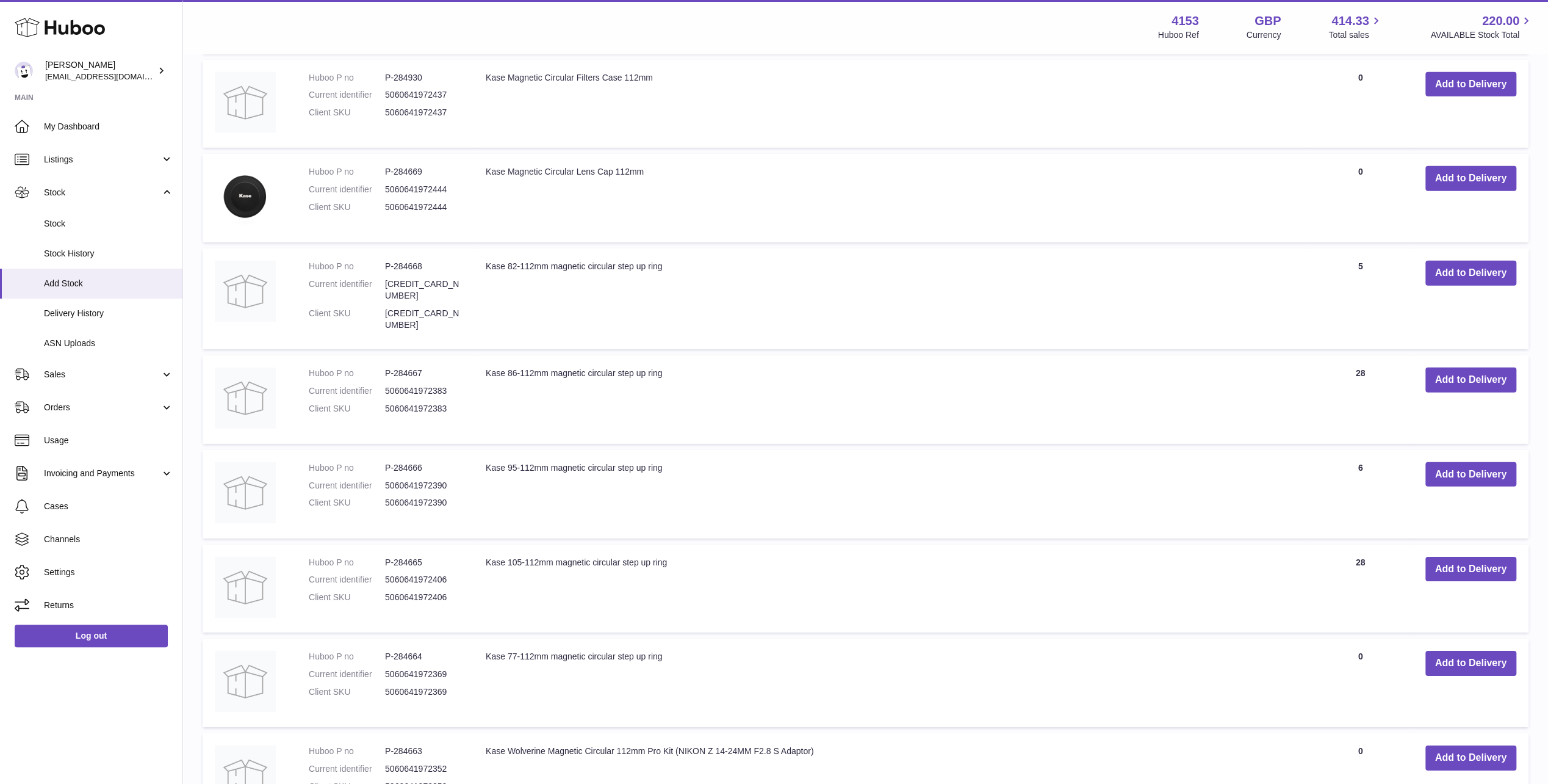
scroll to position [8172, 0]
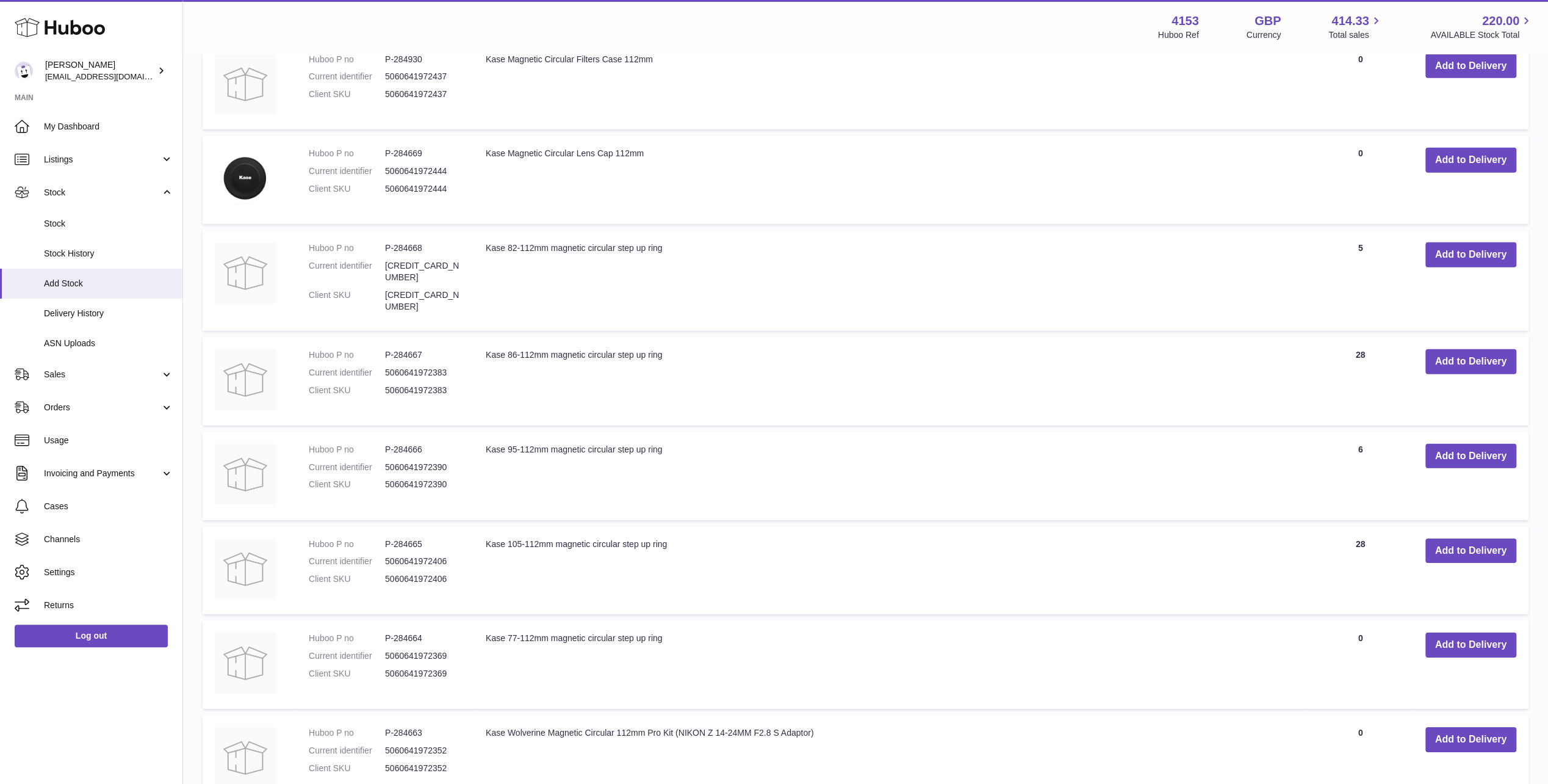
drag, startPoint x: 662, startPoint y: 508, endPoint x: 485, endPoint y: 498, distance: 177.3
click at [485, 620] on td "Kase 77-112mm magnetic circular step up ring" at bounding box center [891, 664] width 834 height 88
copy td "Kase 77-112mm magnetic circular step up ring"
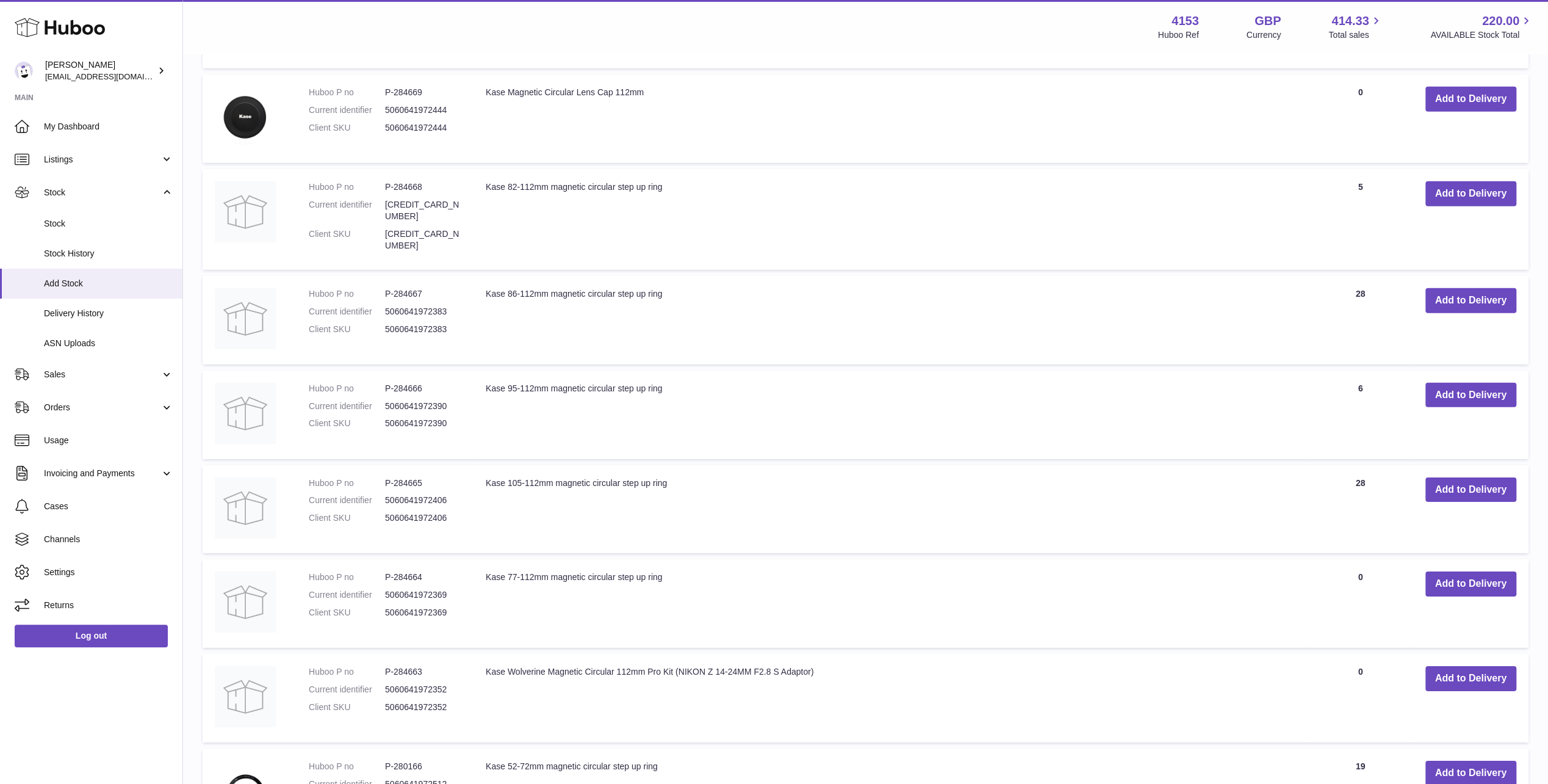
click at [907, 654] on td "Kase Wolverine Magnetic Circular 112mm Pro Kit (NIKON Z 14-24MM F2.8 S Adaptor)" at bounding box center [891, 698] width 834 height 88
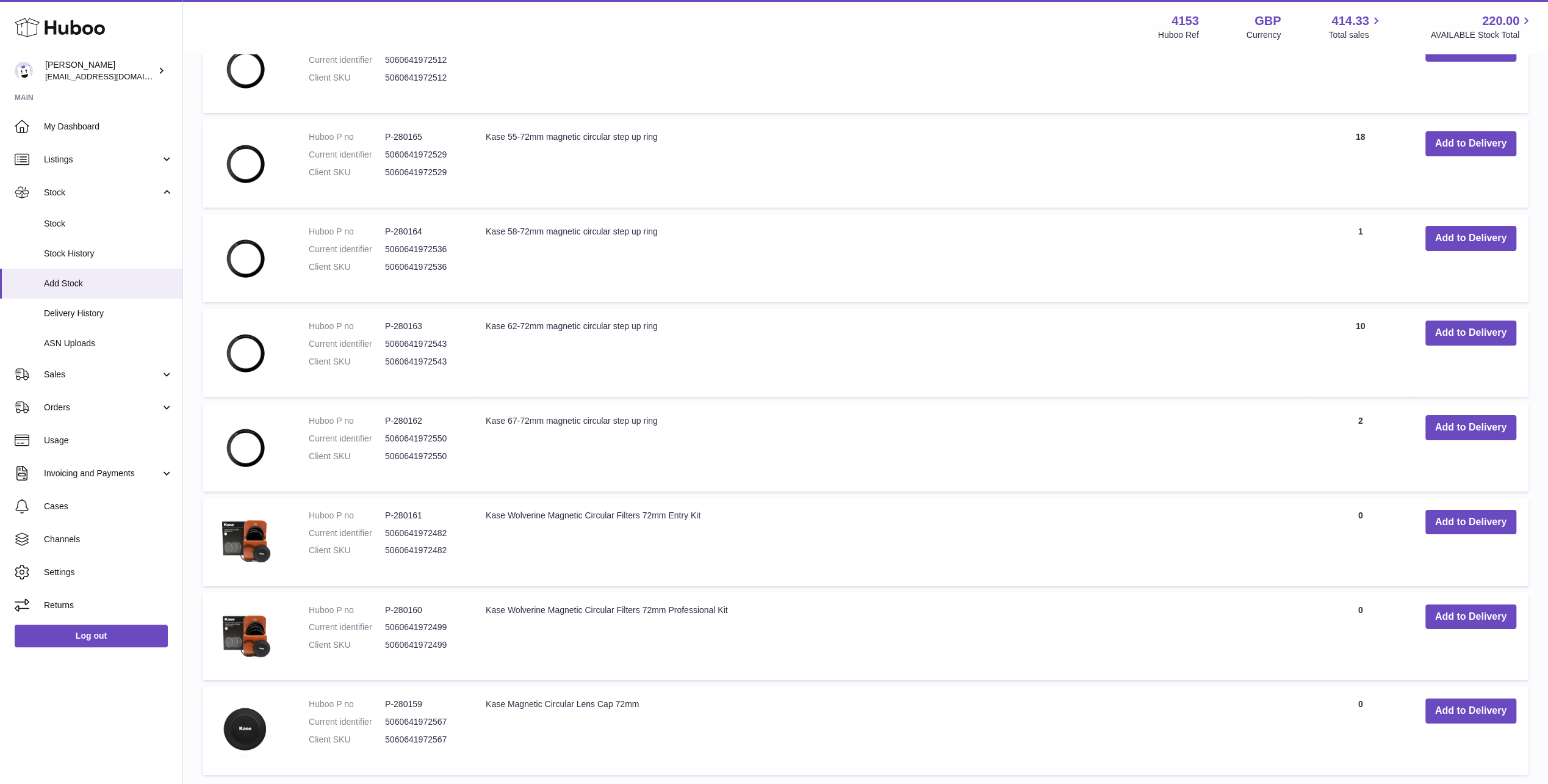
scroll to position [8966, 0]
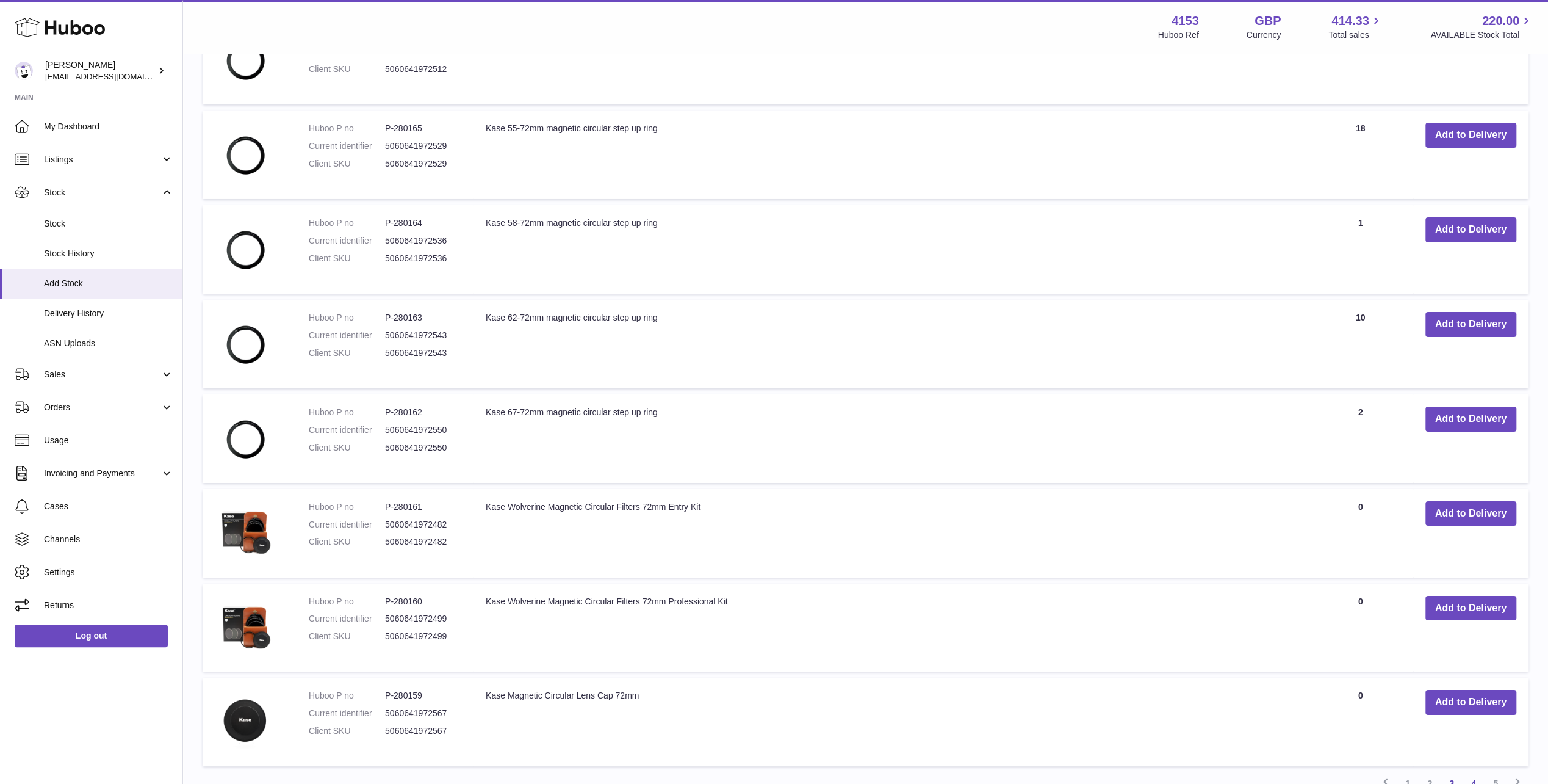
click at [1475, 772] on link "4" at bounding box center [1474, 783] width 22 height 22
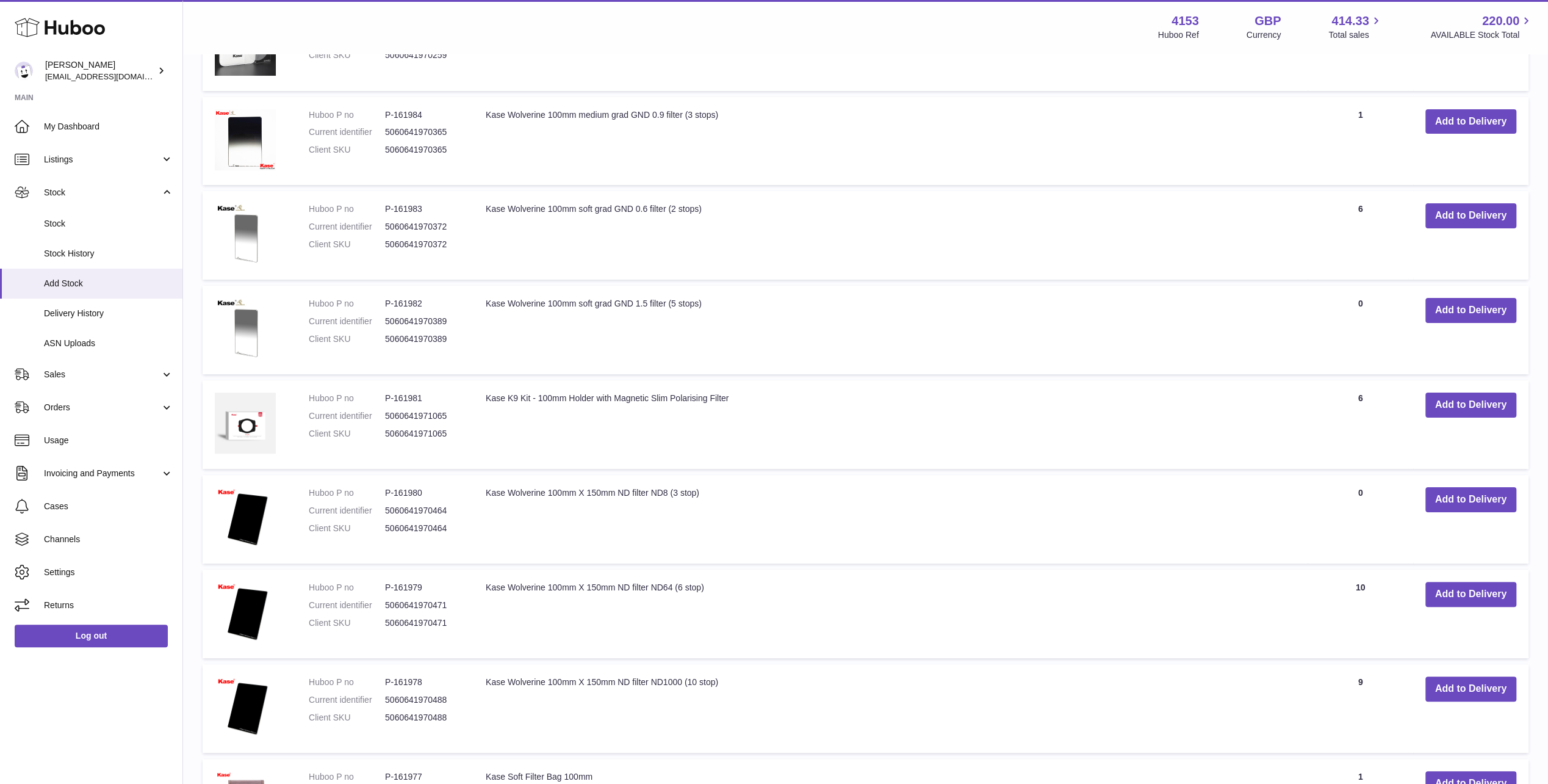
scroll to position [4693, 0]
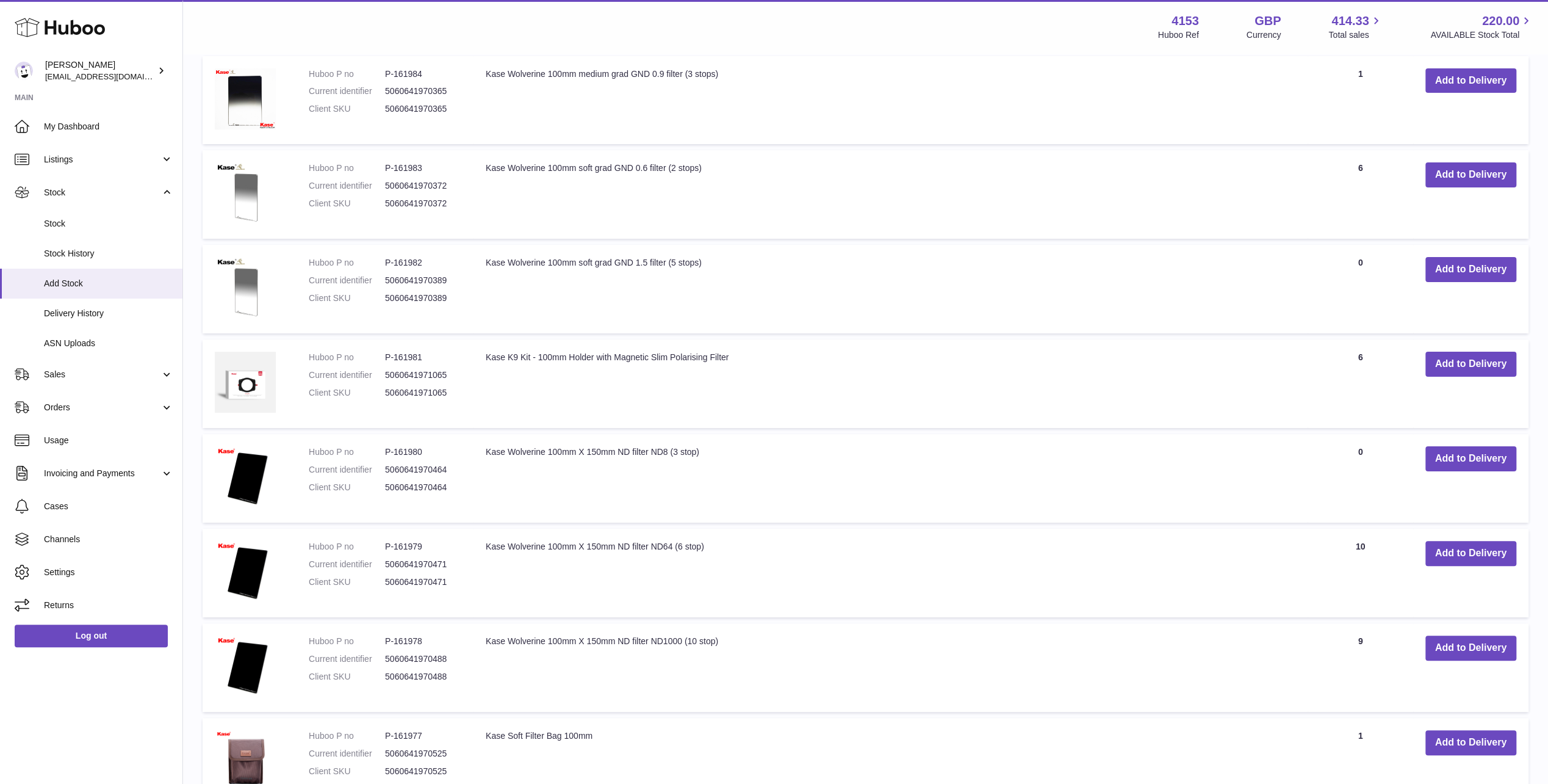
drag, startPoint x: 707, startPoint y: 389, endPoint x: 486, endPoint y: 392, distance: 221.0
click at [486, 434] on td "Kase Wolverine 100mm X 150mm ND filter ND8 (3 stop)" at bounding box center [891, 478] width 834 height 88
copy td "Kase Wolverine 100mm X 150mm ND filter ND8 (3 stop)"
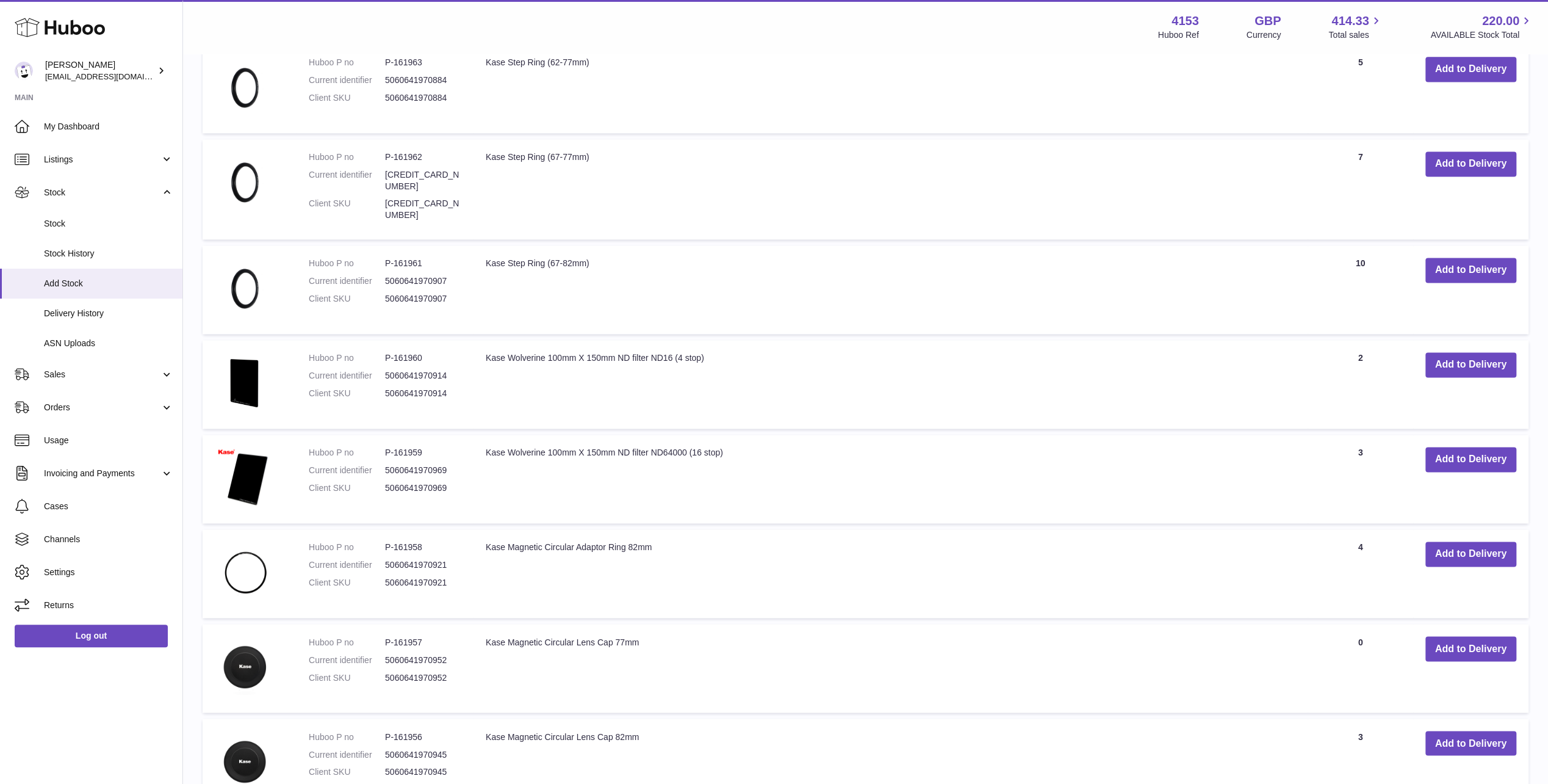
scroll to position [6341, 0]
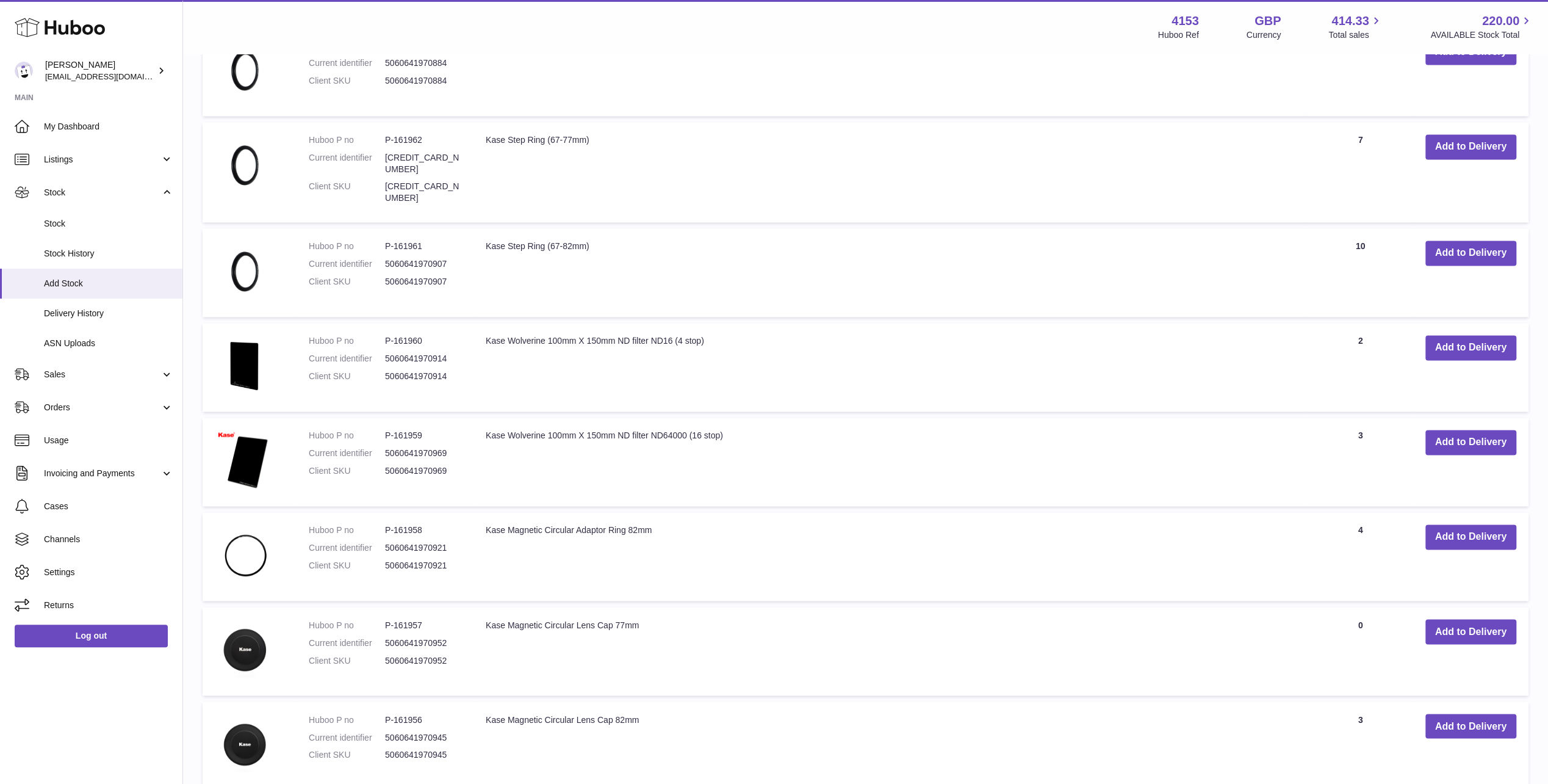
drag, startPoint x: 652, startPoint y: 446, endPoint x: 483, endPoint y: 437, distance: 168.7
click at [483, 512] on td "Kase Magnetic Circular Adaptor Ring 82mm" at bounding box center [891, 556] width 834 height 88
copy td "Kase Magnetic Circular Adaptor Ring 82mm"
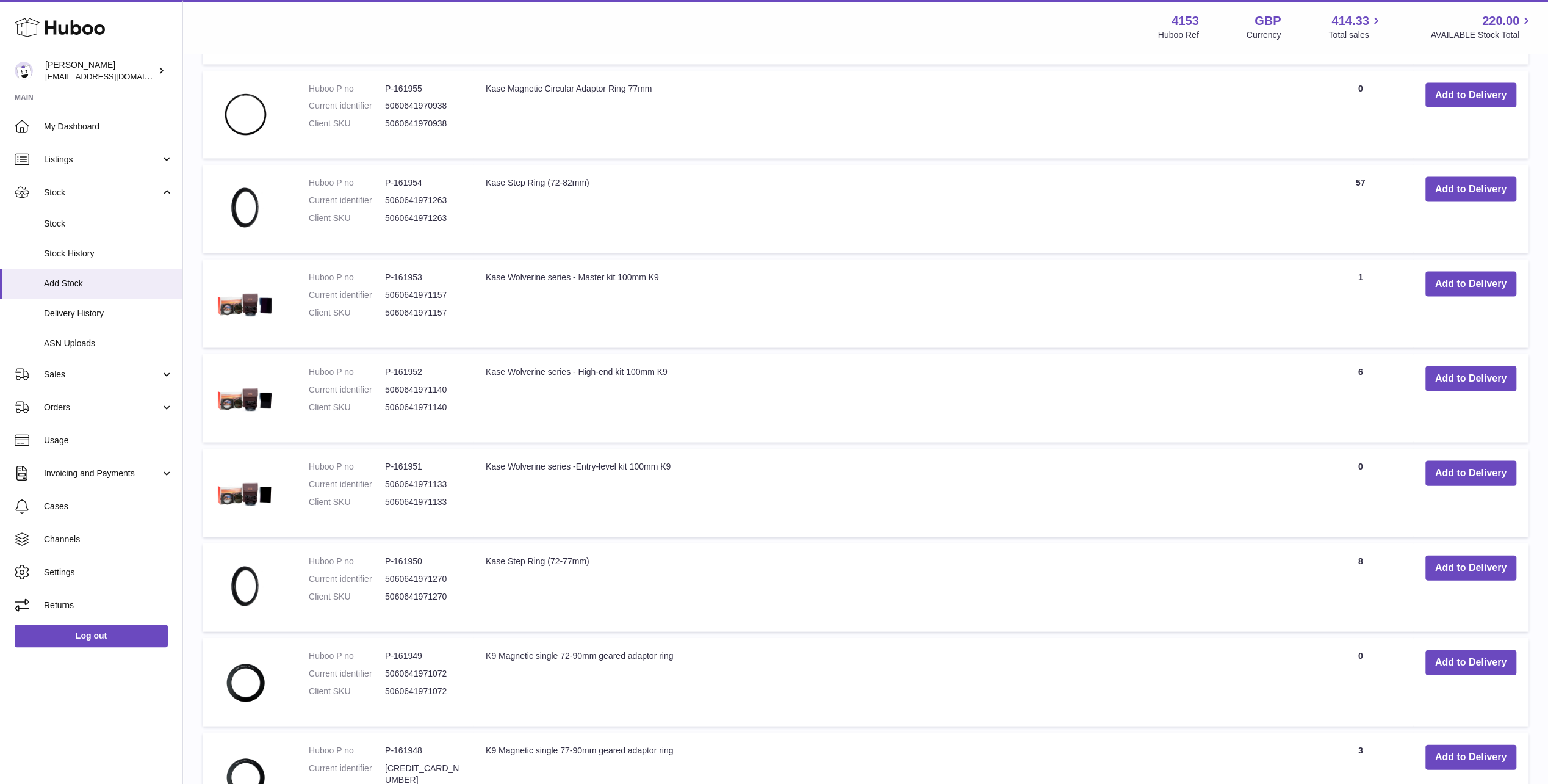
scroll to position [7135, 0]
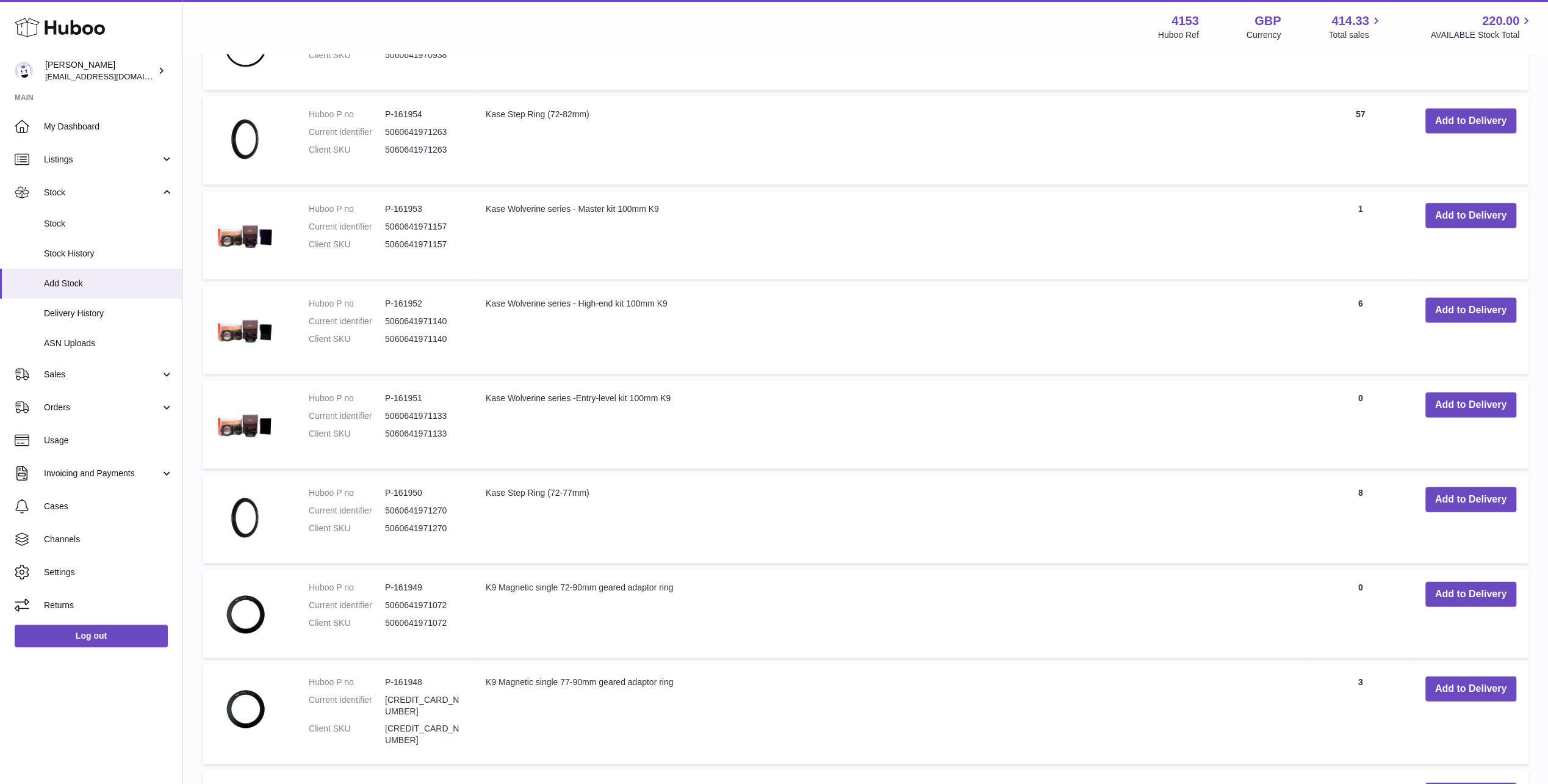
drag, startPoint x: 670, startPoint y: 312, endPoint x: 486, endPoint y: 305, distance: 183.9
click at [486, 380] on td "Kase Wolverine series -Entry-level kit 100mm K9" at bounding box center [891, 424] width 834 height 88
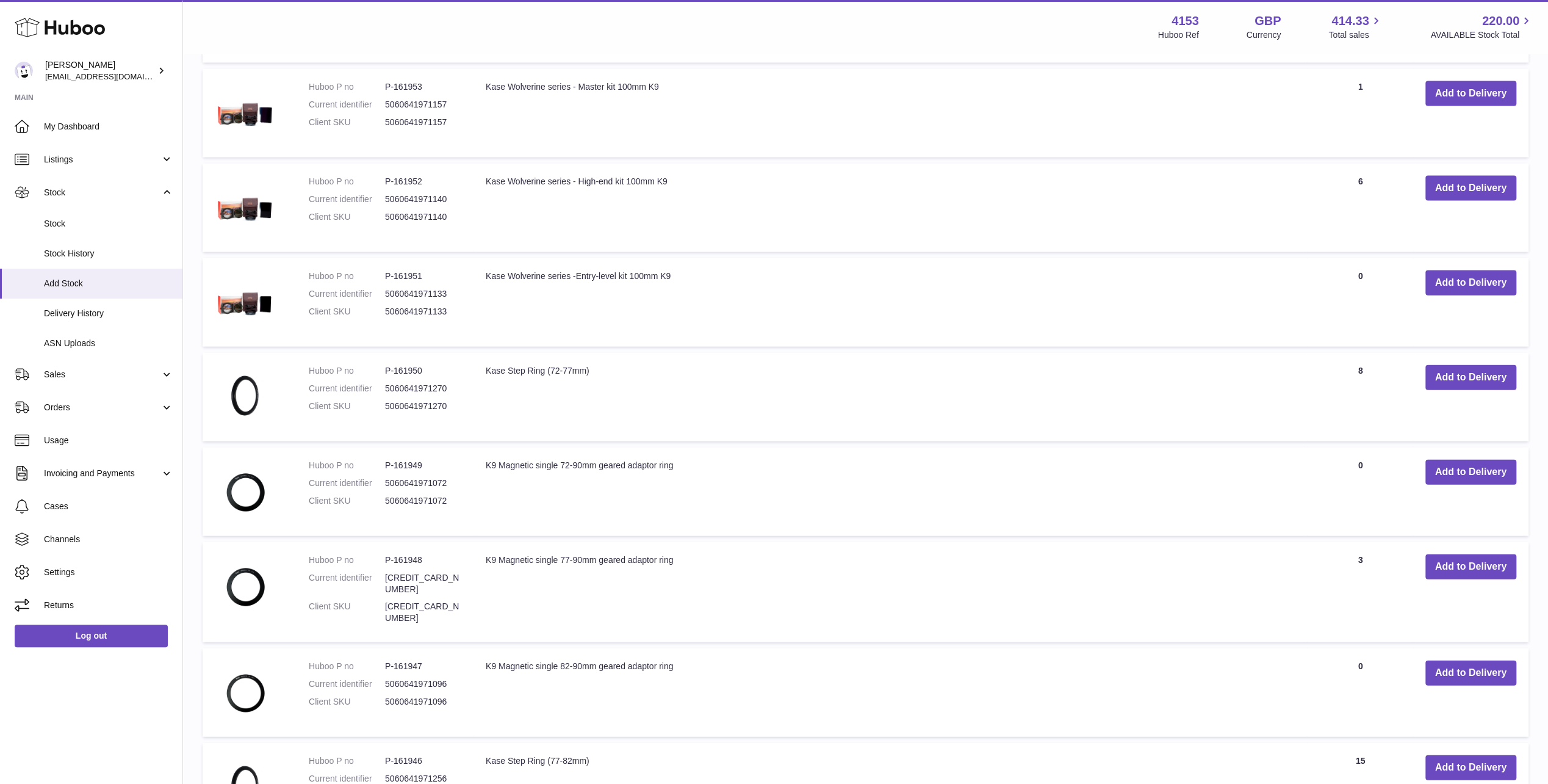
scroll to position [7318, 0]
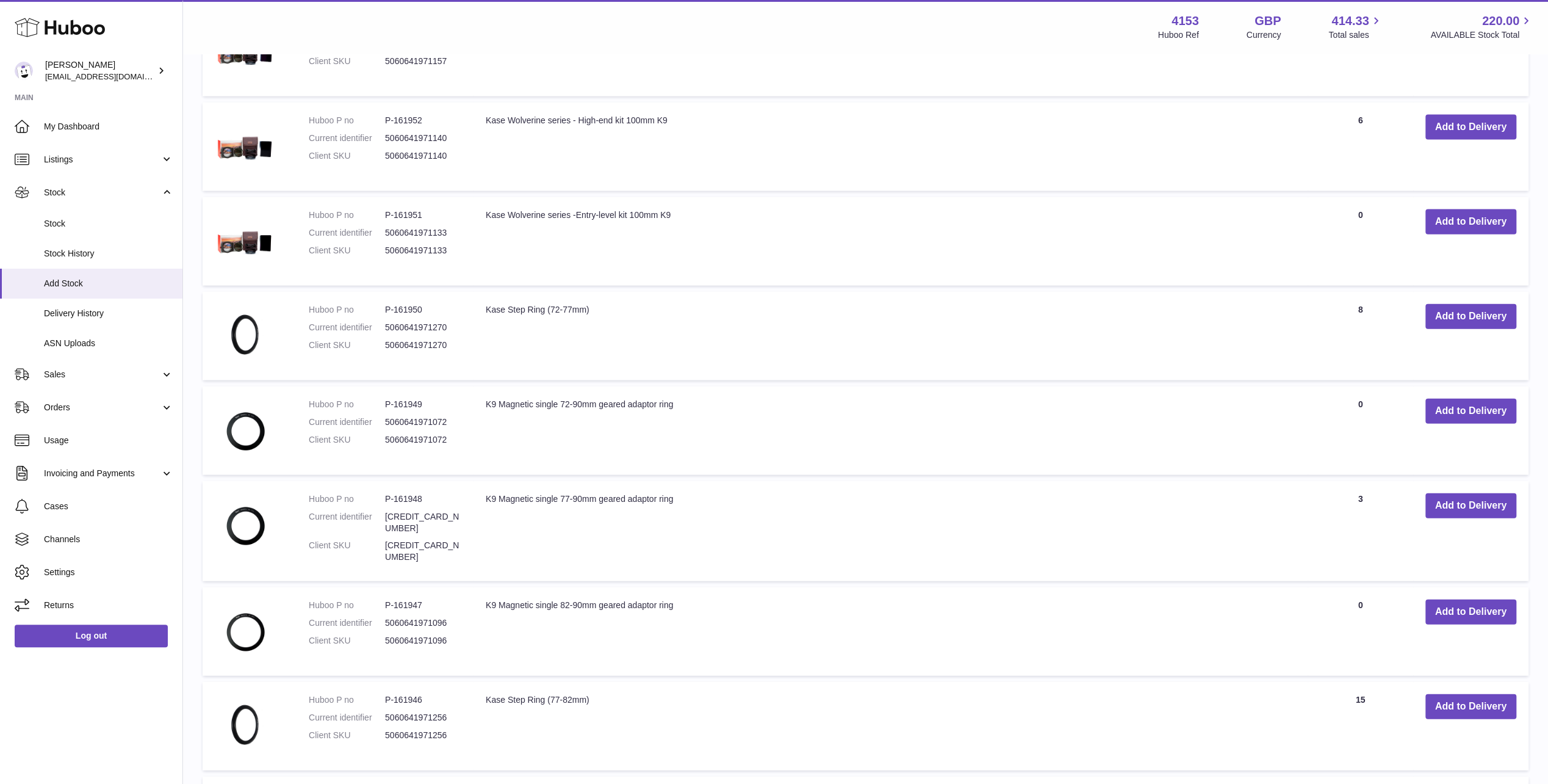
drag, startPoint x: 486, startPoint y: 507, endPoint x: 677, endPoint y: 508, distance: 191.6
click at [677, 587] on td "K9 Magnetic single 82-90mm geared adaptor ring" at bounding box center [891, 631] width 834 height 88
click at [704, 682] on td "Kase Step Ring (77-82mm)" at bounding box center [891, 726] width 834 height 88
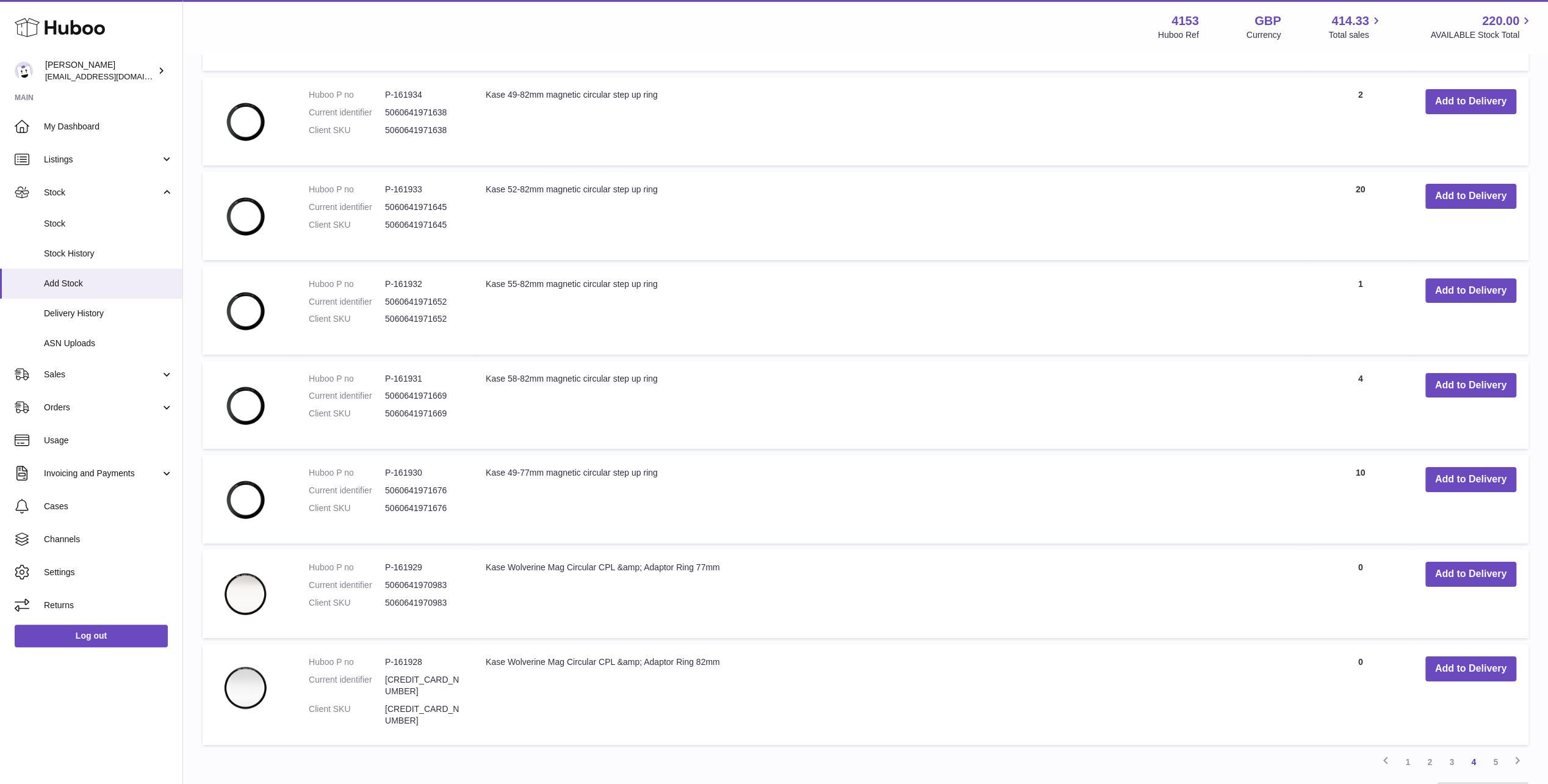
scroll to position [9073, 0]
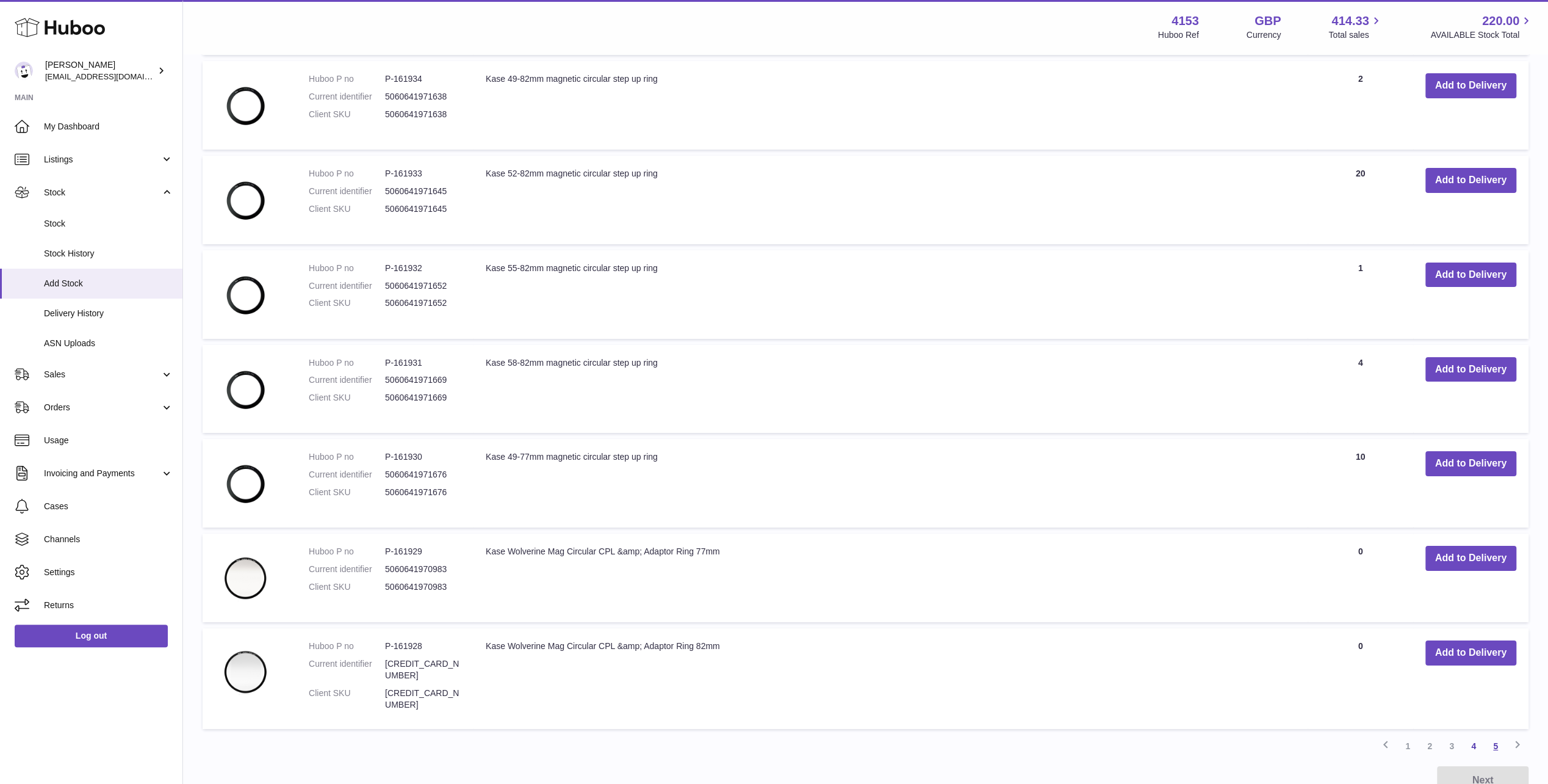
click at [1494, 735] on link "5" at bounding box center [1496, 746] width 22 height 22
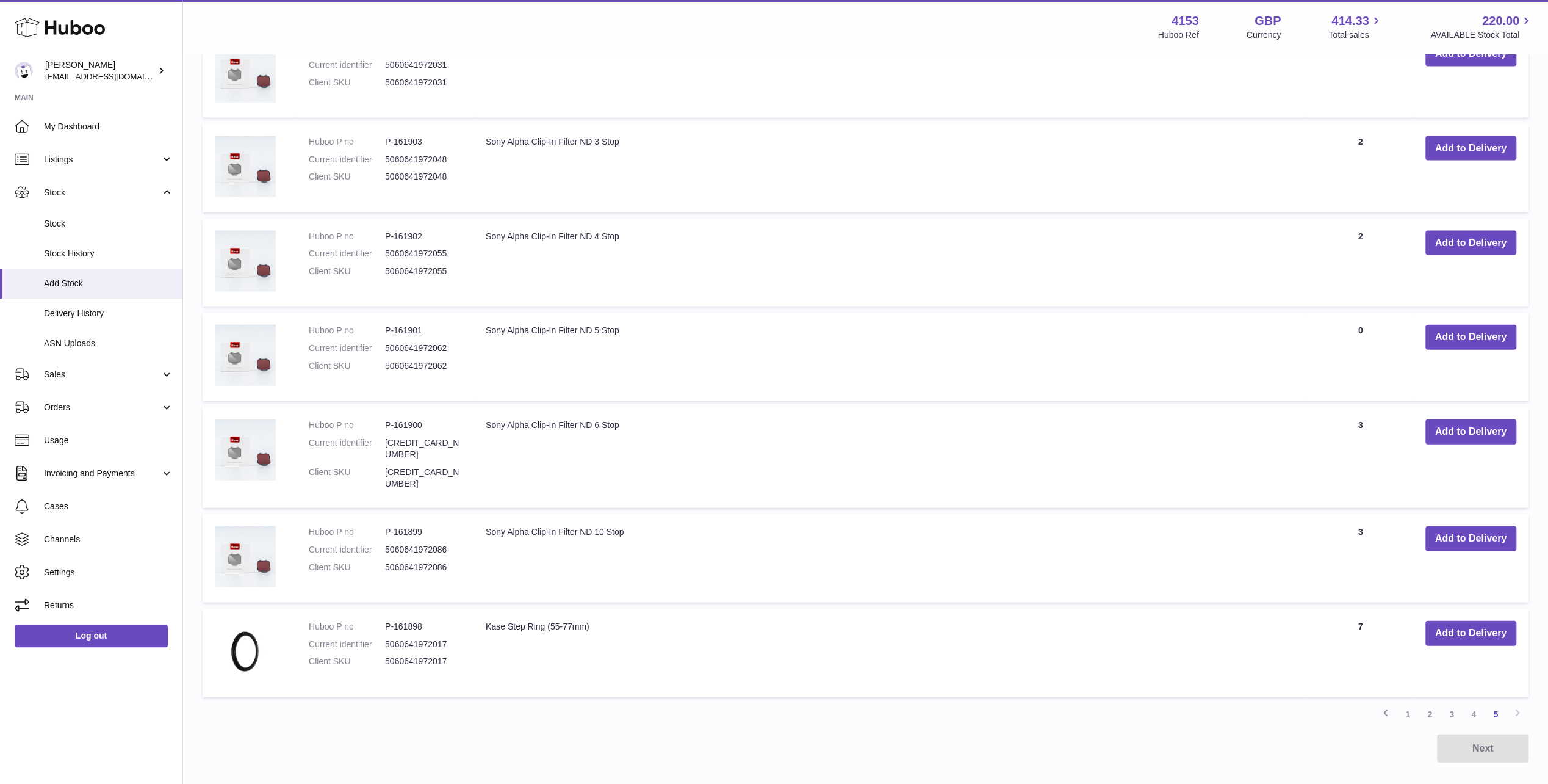
scroll to position [2600, 0]
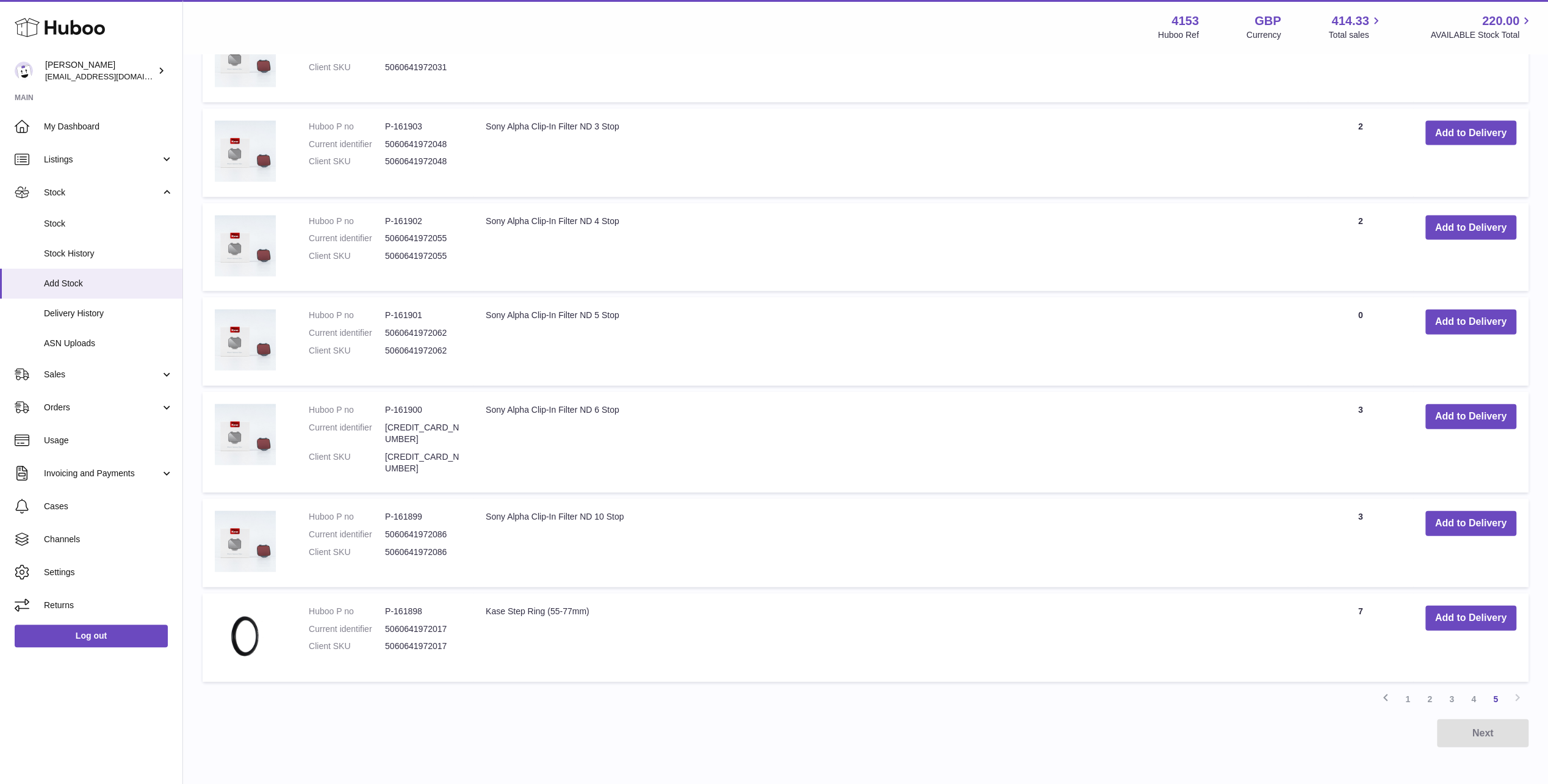
click at [51, 32] on icon at bounding box center [60, 27] width 90 height 24
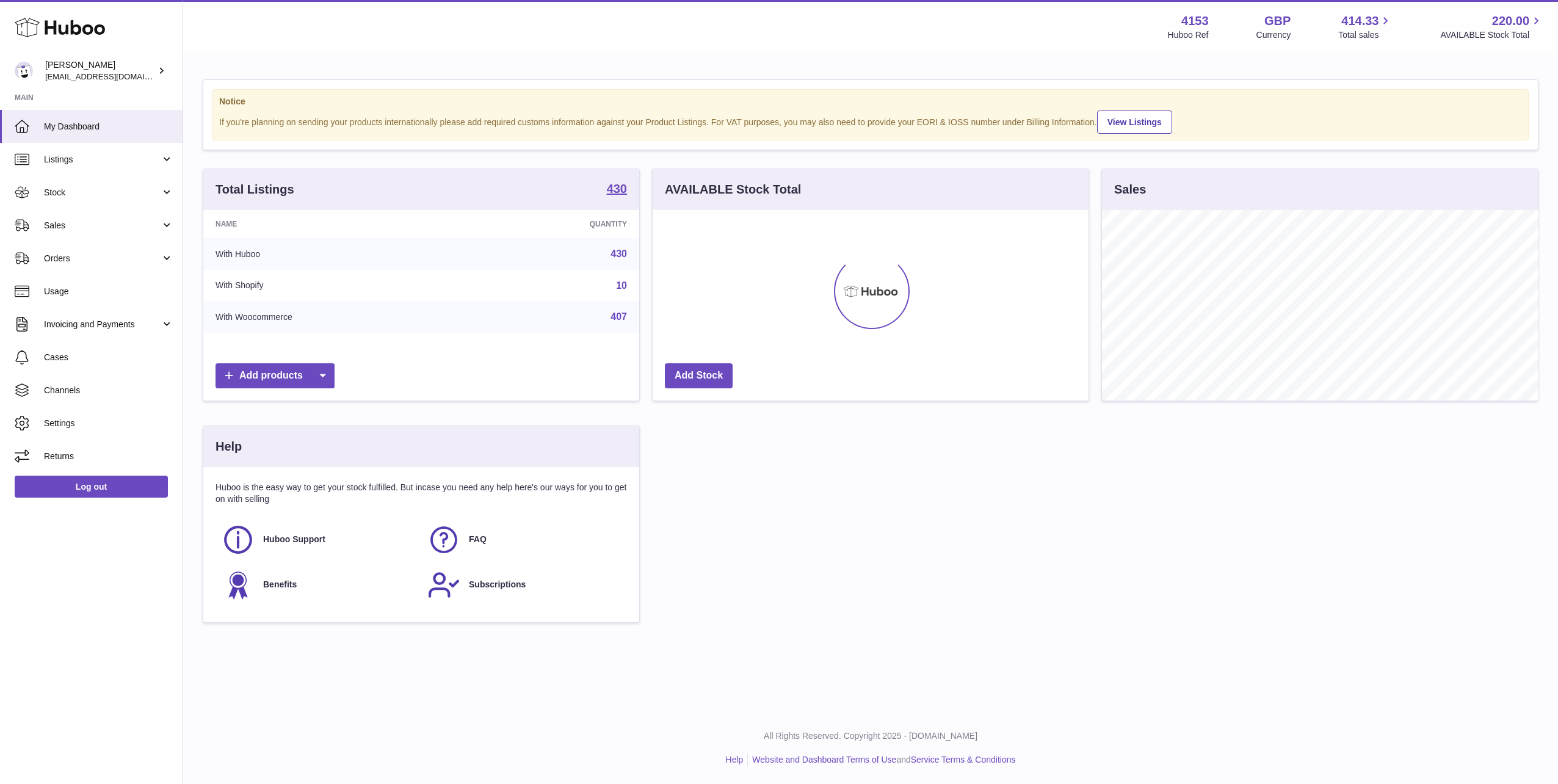
scroll to position [190, 436]
